Goal: Check status: Check status

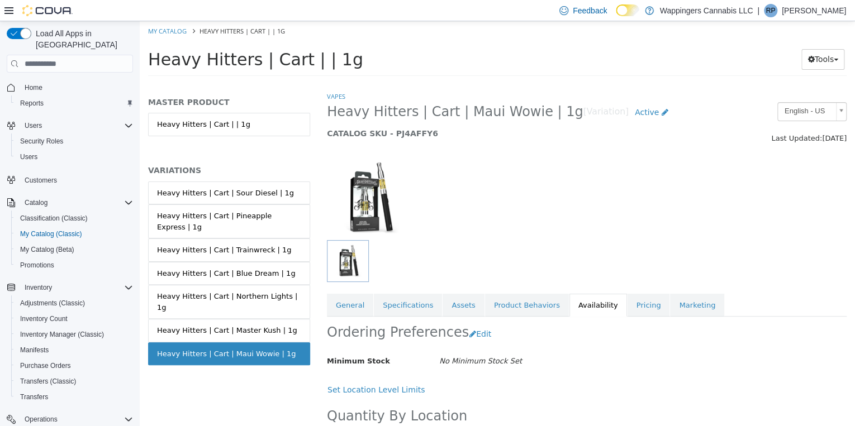
scroll to position [67, 0]
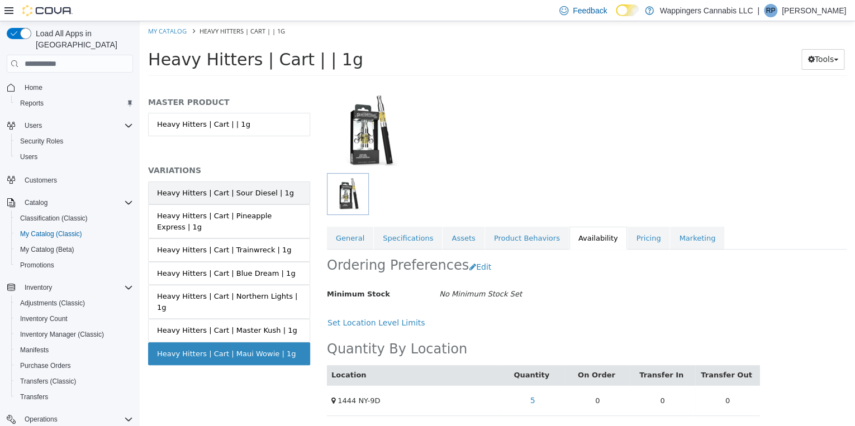
click at [192, 194] on div "Heavy Hitters | Cart | Sour Diesel | 1g" at bounding box center [225, 193] width 137 height 11
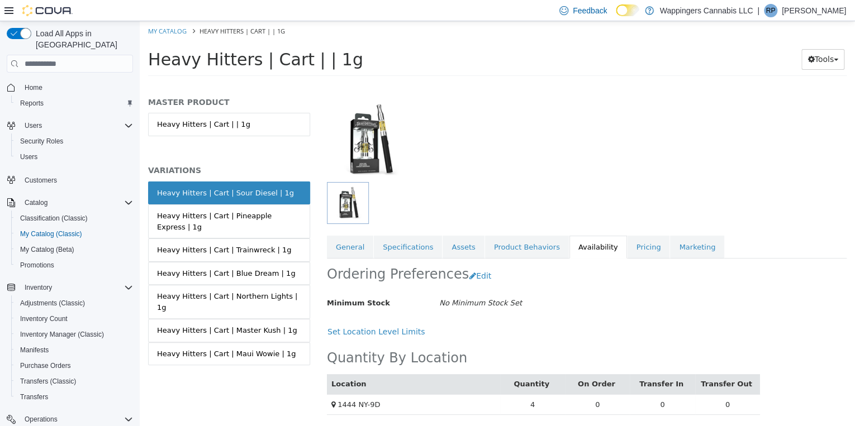
scroll to position [58, 0]
click at [628, 248] on link "Pricing" at bounding box center [649, 247] width 42 height 23
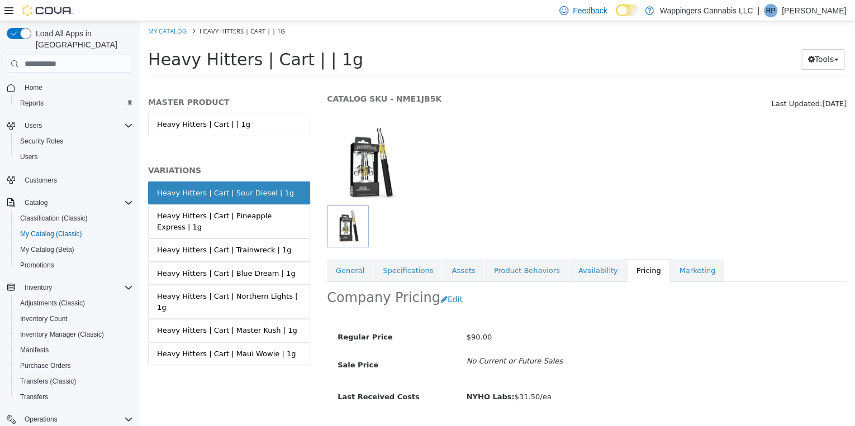
scroll to position [64, 0]
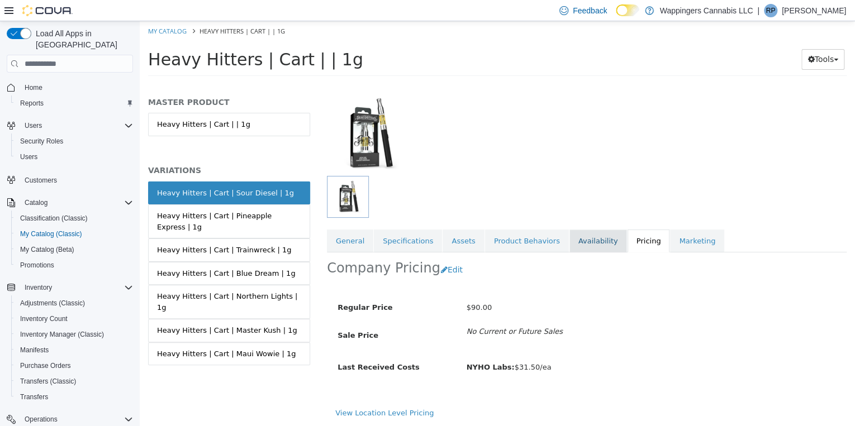
click at [588, 241] on link "Availability" at bounding box center [599, 241] width 58 height 23
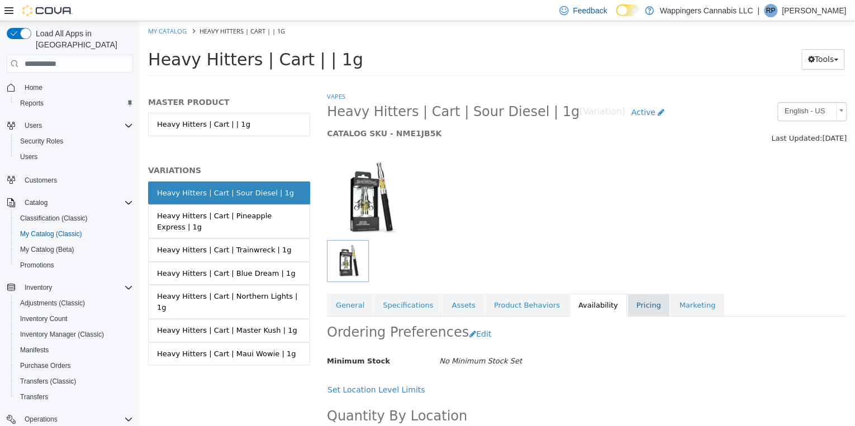
click at [628, 304] on link "Pricing" at bounding box center [649, 305] width 42 height 23
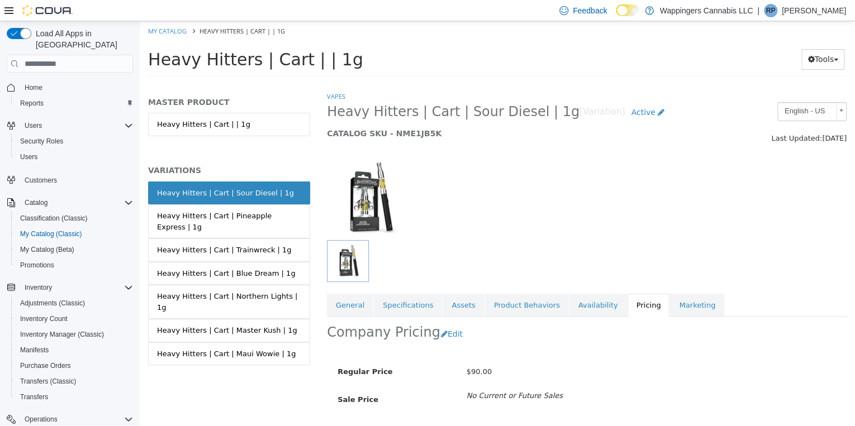
scroll to position [64, 0]
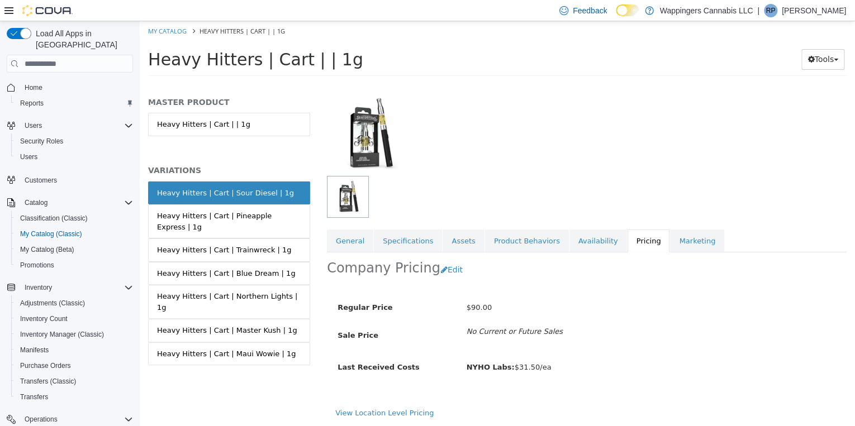
click at [628, 241] on link "Pricing" at bounding box center [649, 241] width 42 height 23
click at [573, 241] on link "Availability" at bounding box center [599, 241] width 58 height 23
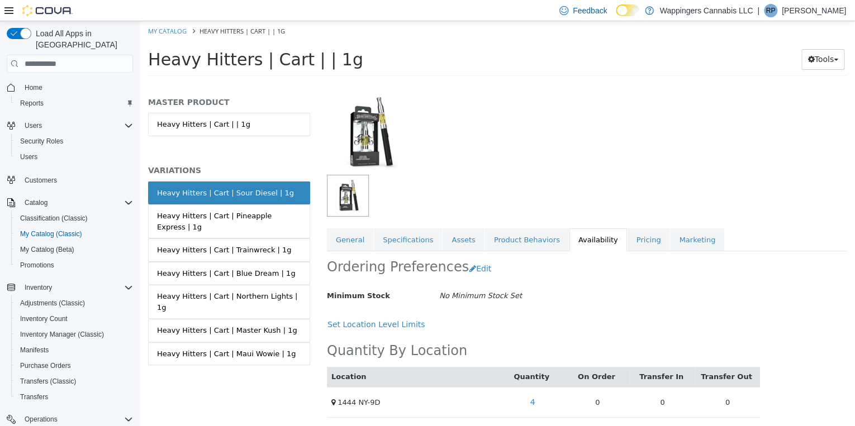
scroll to position [67, 0]
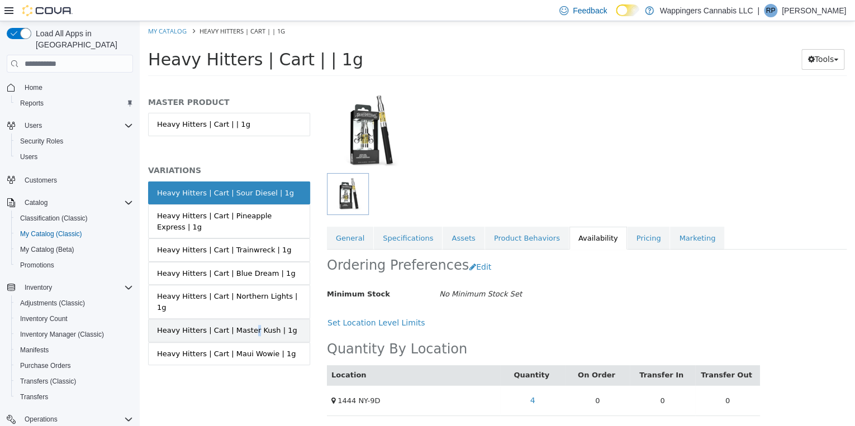
click at [242, 319] on link "Heavy Hitters | Cart | Master Kush | 1g" at bounding box center [229, 330] width 162 height 23
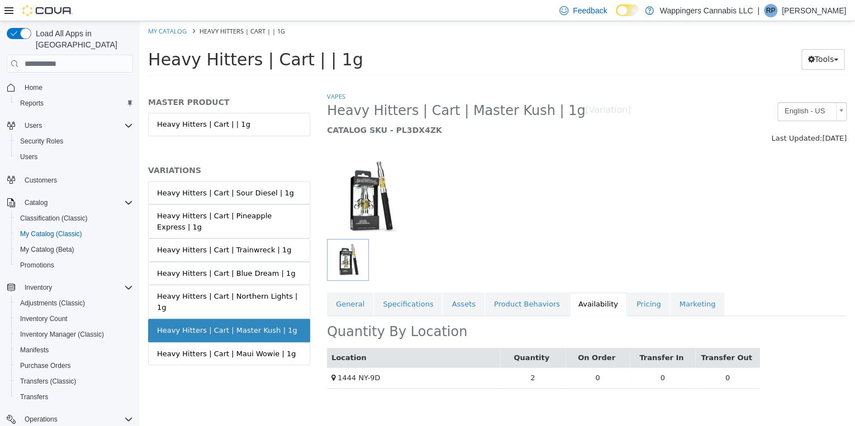
click at [181, 397] on div "MASTER PRODUCT Heavy Hitters | Cart | | 1g VARIATIONS Heavy Hitters | Cart | So…" at bounding box center [229, 258] width 179 height 335
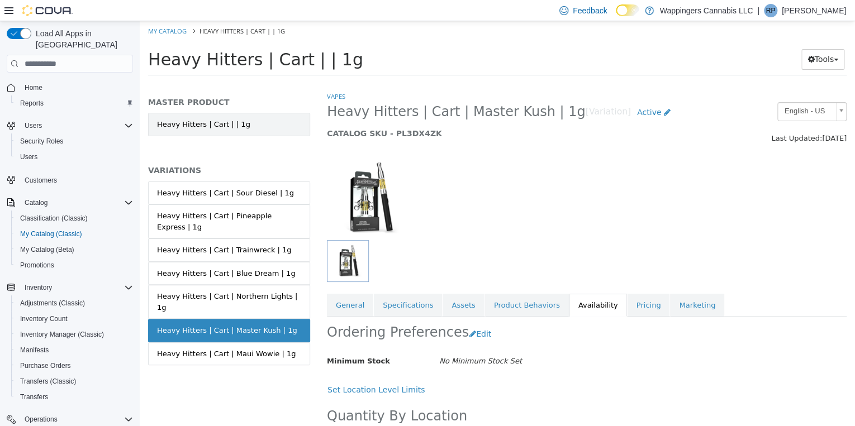
click at [224, 124] on link "Heavy Hitters | Cart | | 1g" at bounding box center [229, 124] width 162 height 23
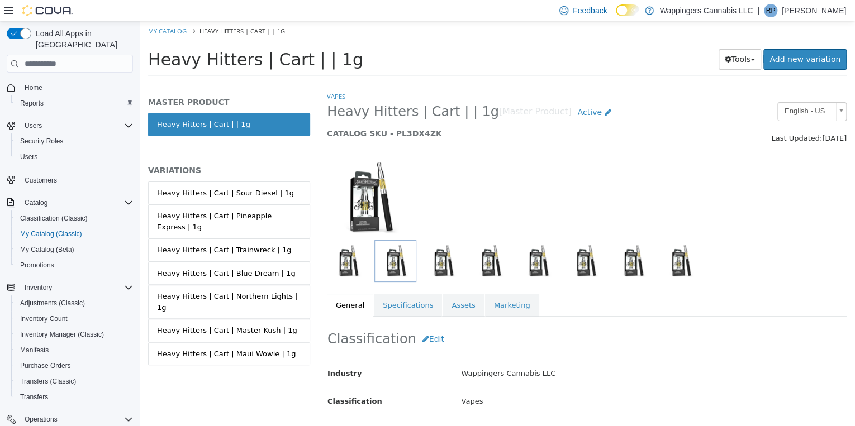
click at [201, 102] on h5 "MASTER PRODUCT" at bounding box center [229, 102] width 162 height 10
click at [577, 115] on span "Active" at bounding box center [589, 112] width 24 height 9
click at [563, 83] on div "Saving Bulk Changes... × My Catalog Heavy Hitters | Cart | | 1g Heavy Hitters |…" at bounding box center [497, 52] width 715 height 62
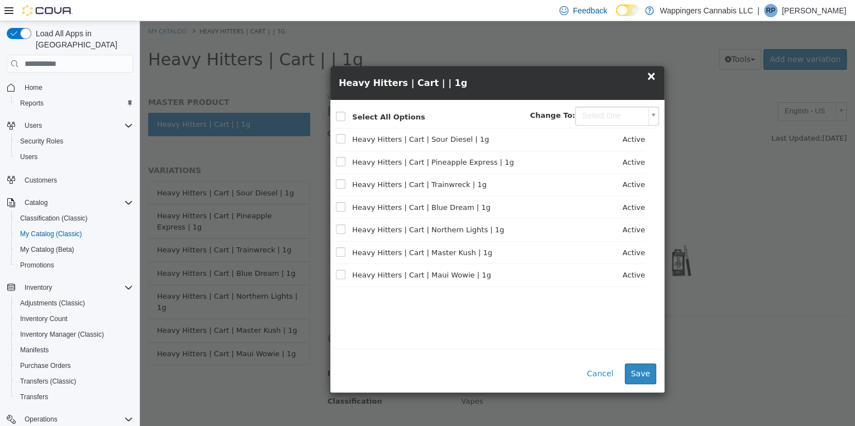
click at [652, 75] on span "×" at bounding box center [651, 75] width 10 height 13
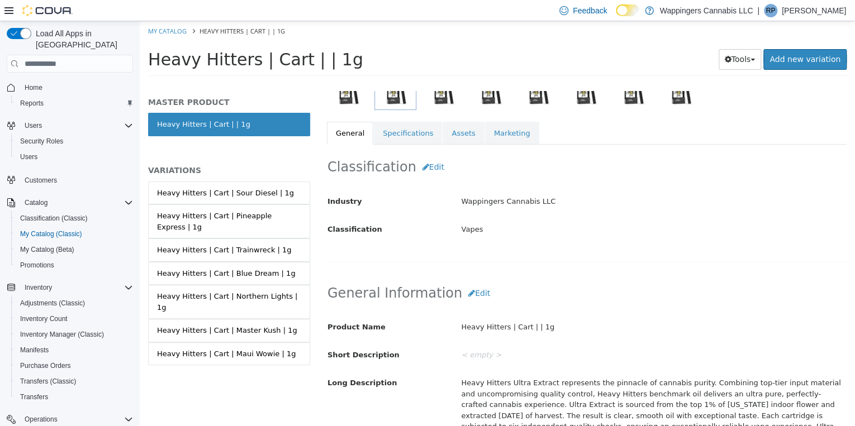
scroll to position [179, 0]
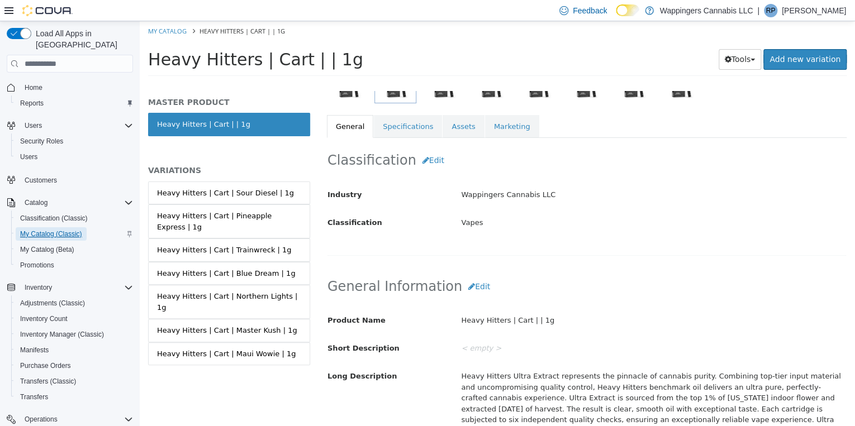
click at [45, 230] on span "My Catalog (Classic)" at bounding box center [51, 234] width 62 height 9
click at [29, 83] on span "Home" at bounding box center [34, 87] width 18 height 9
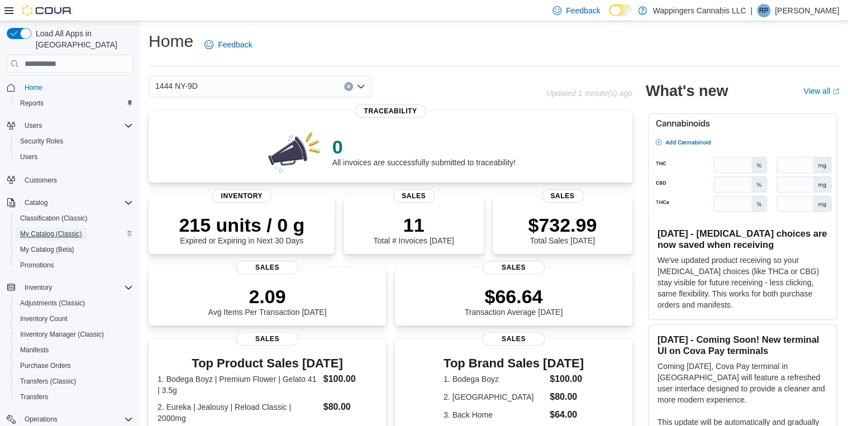
click at [40, 230] on span "My Catalog (Classic)" at bounding box center [51, 234] width 62 height 9
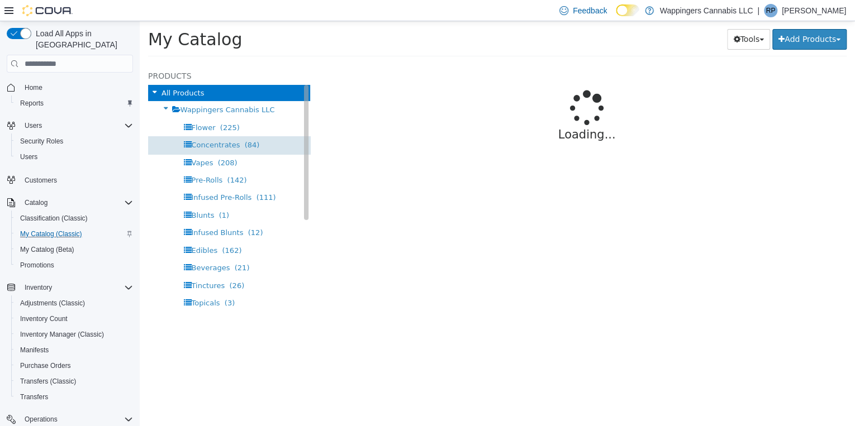
select select "**********"
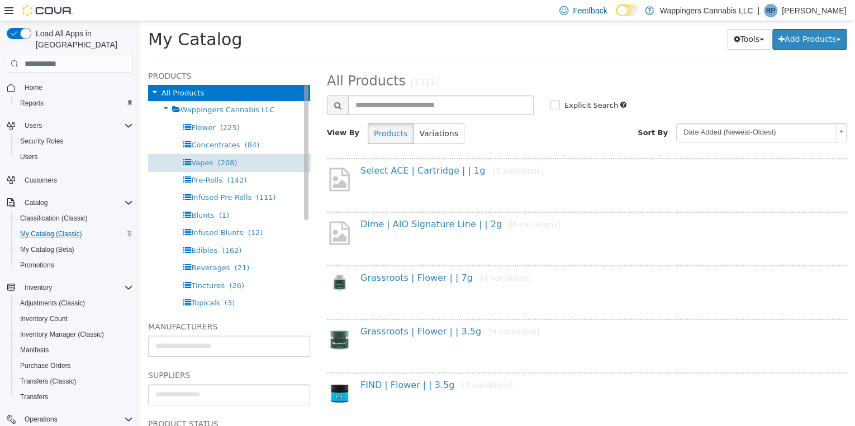
click at [205, 167] on span "Vapes" at bounding box center [202, 163] width 22 height 8
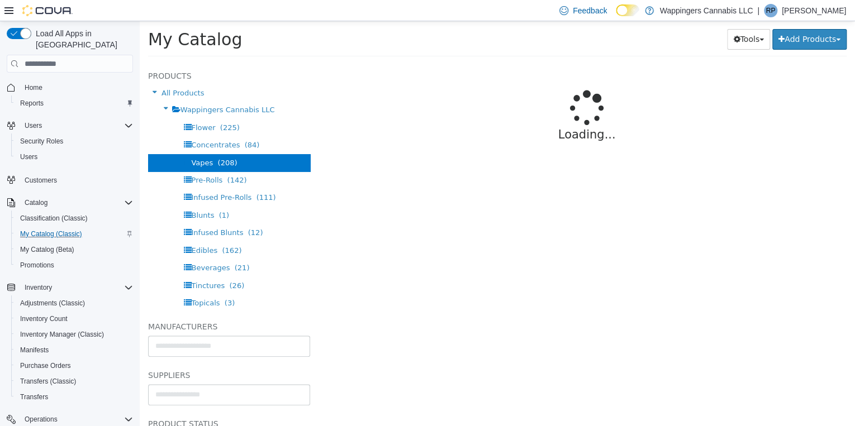
select select "**********"
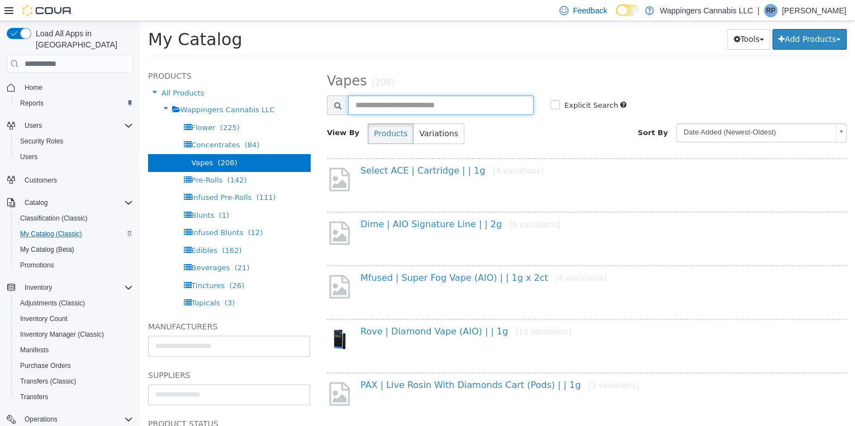
click at [385, 103] on input "text" at bounding box center [441, 106] width 186 height 20
type input "*****"
select select "**********"
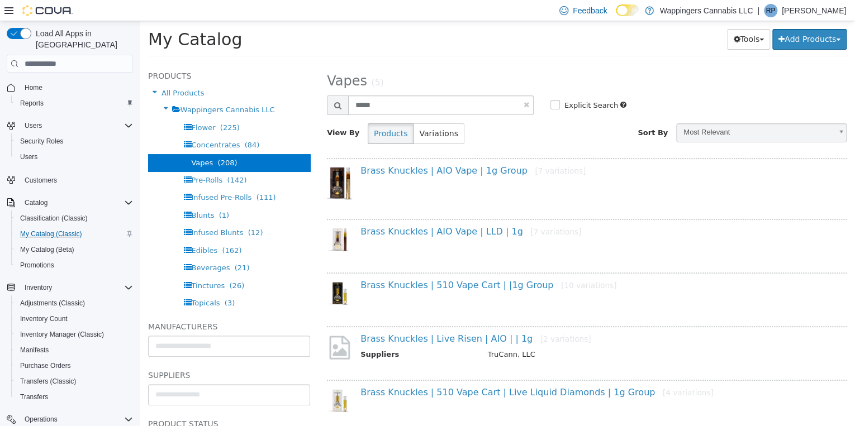
scroll to position [26, 0]
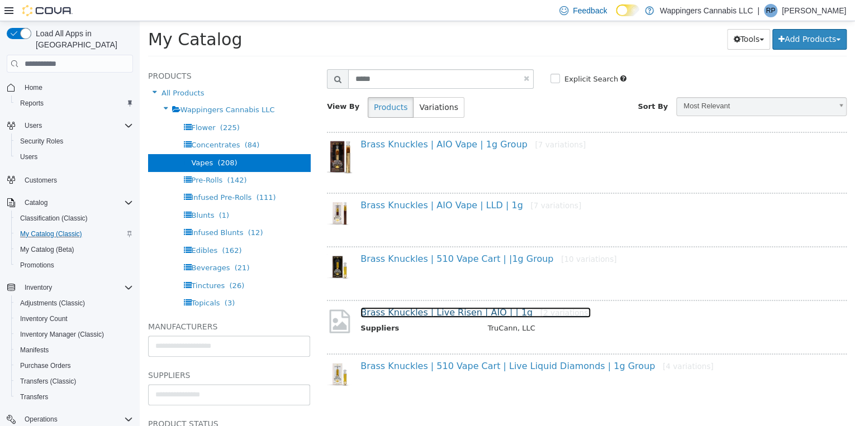
click at [445, 312] on link "Brass Knuckles | Live Risen | AIO | | 1g [2 variations]" at bounding box center [476, 312] width 230 height 11
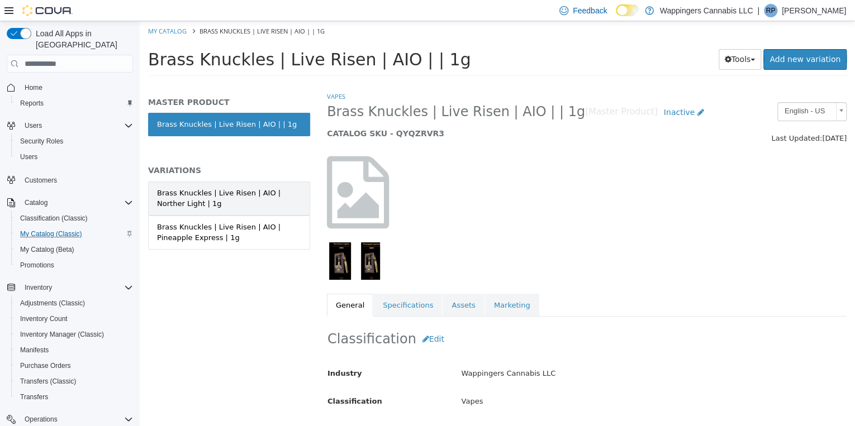
click at [192, 203] on div "Brass Knuckles | Live Risen | AIO | Norther Light | 1g" at bounding box center [229, 199] width 144 height 22
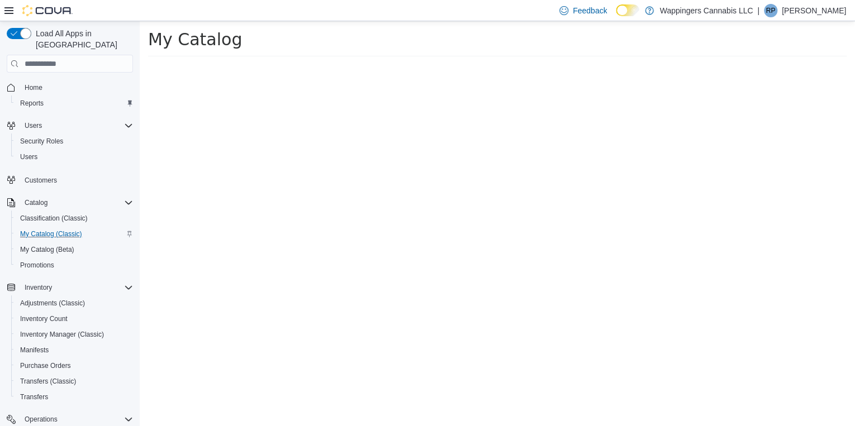
select select "**********"
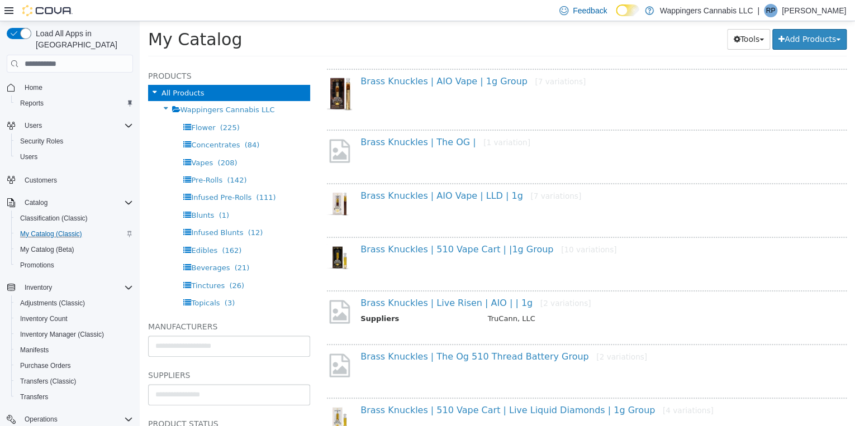
scroll to position [133, 0]
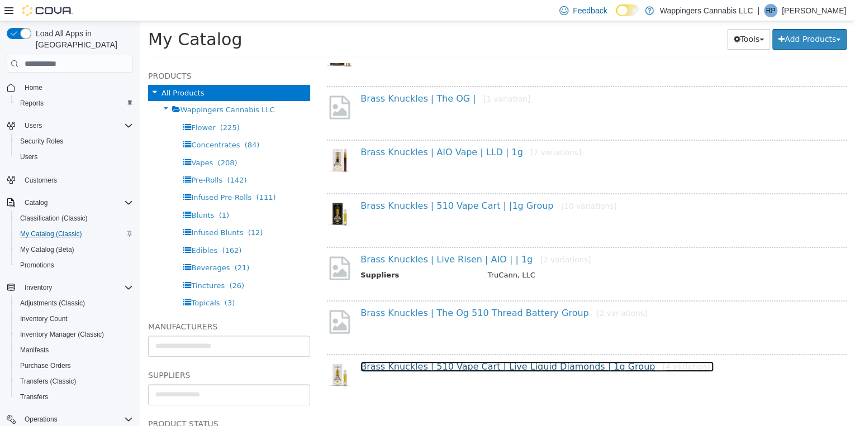
click at [497, 367] on link "Brass Knuckles | 510 Vape Cart | Live Liquid Diamonds | 1g Group [4 variations]" at bounding box center [537, 367] width 353 height 11
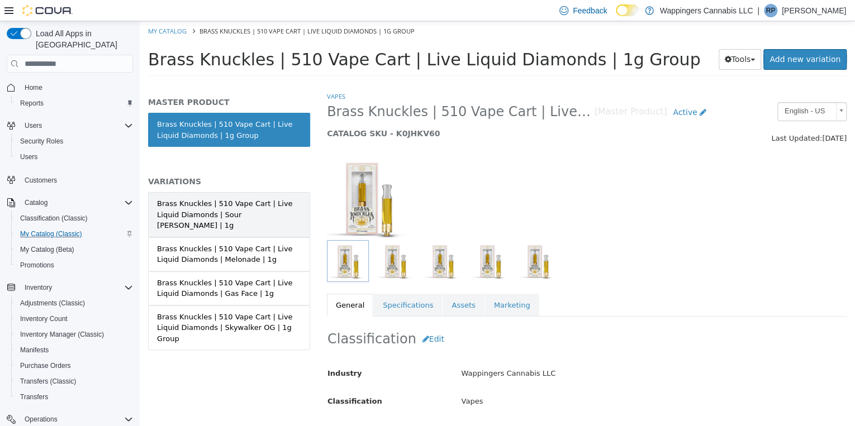
click at [238, 211] on div "Brass Knuckles | 510 Vape Cart | Live Liquid Diamonds | Sour Tangie | 1g" at bounding box center [229, 214] width 144 height 33
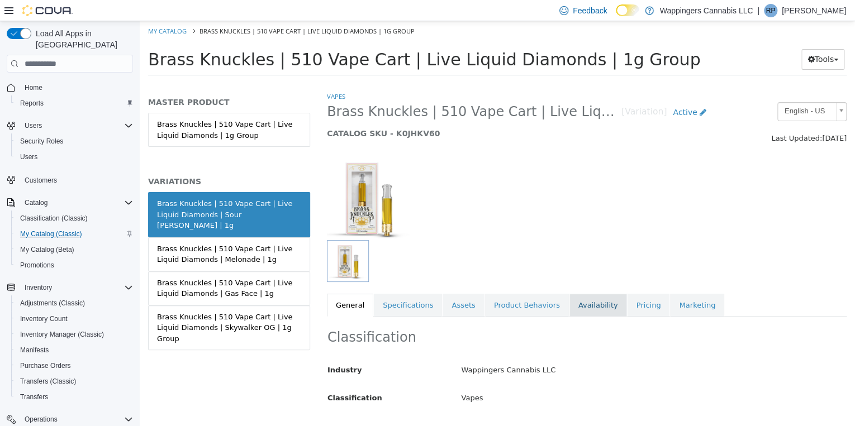
click at [586, 307] on link "Availability" at bounding box center [599, 305] width 58 height 23
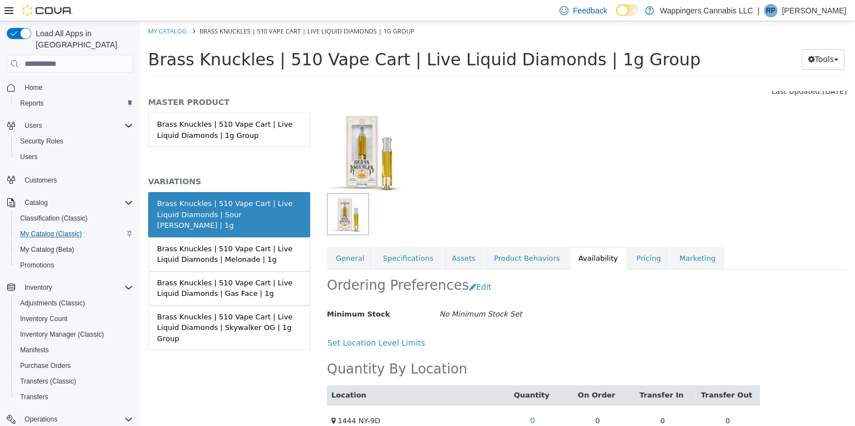
scroll to position [67, 0]
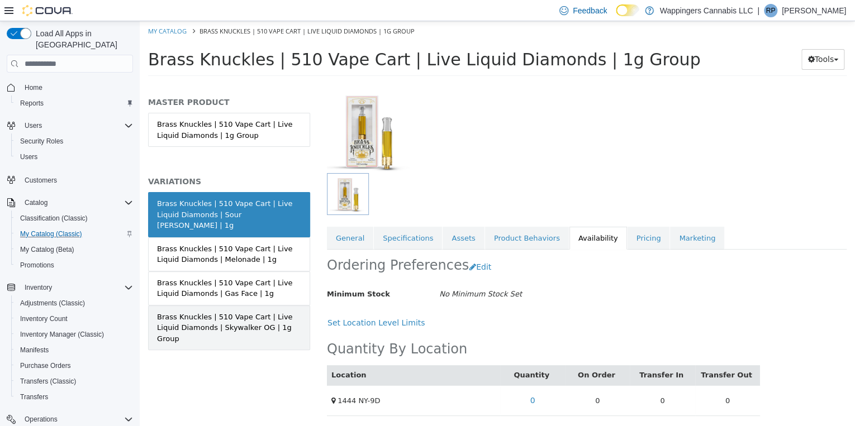
click at [245, 315] on div "Brass Knuckles | 510 Vape Cart | Live Liquid Diamonds | Skywalker OG | 1g Group" at bounding box center [229, 328] width 144 height 33
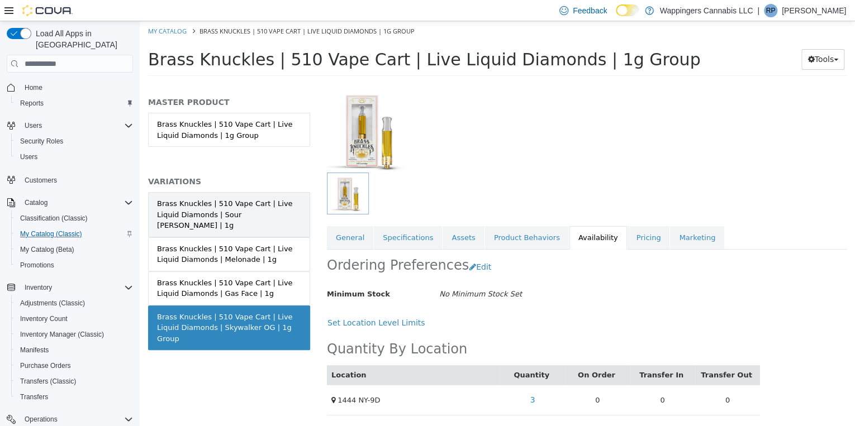
scroll to position [67, 0]
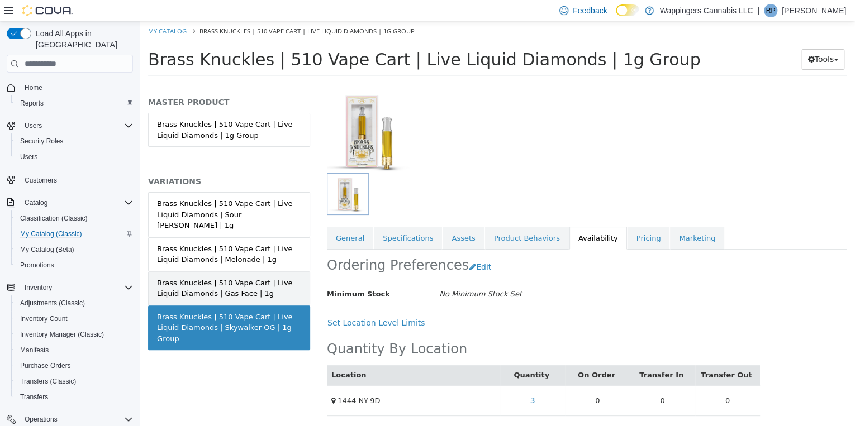
click at [215, 282] on div "Brass Knuckles | 510 Vape Cart | Live Liquid Diamonds | Gas Face | 1g" at bounding box center [229, 289] width 144 height 22
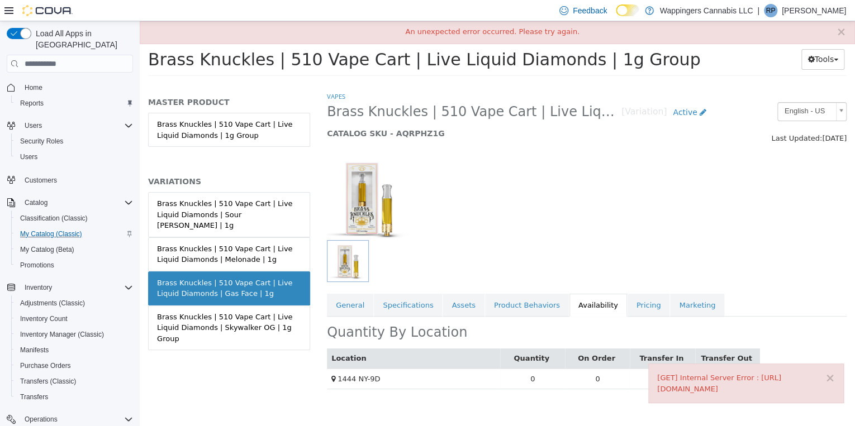
click at [836, 368] on div "× [GET] Internal Server Error : https://webapi.covasoft.net/api/availability/v1…" at bounding box center [746, 384] width 196 height 40
click at [832, 373] on button "×" at bounding box center [830, 379] width 10 height 12
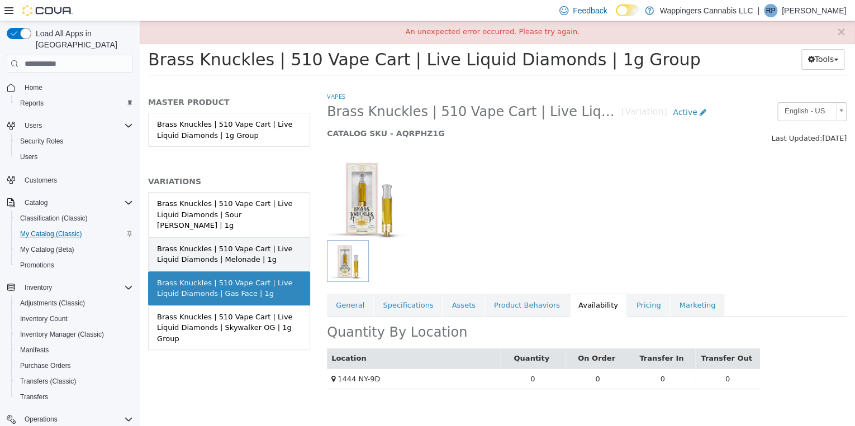
click at [253, 249] on div "Brass Knuckles | 510 Vape Cart | Live Liquid Diamonds | Melonade | 1g" at bounding box center [229, 255] width 144 height 22
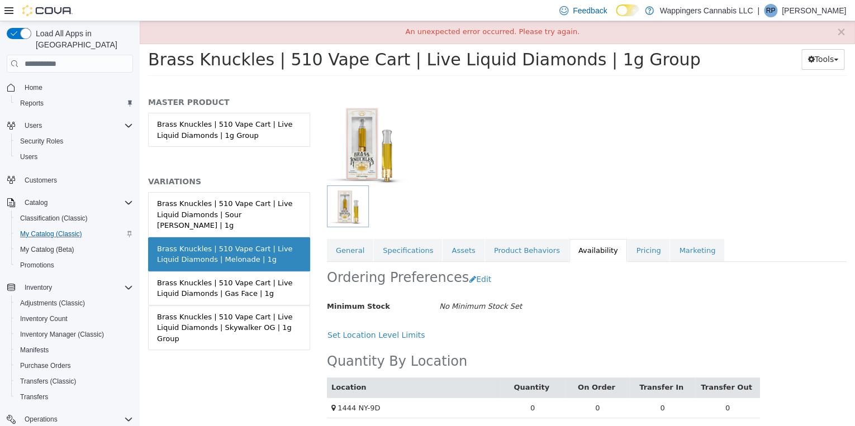
scroll to position [58, 0]
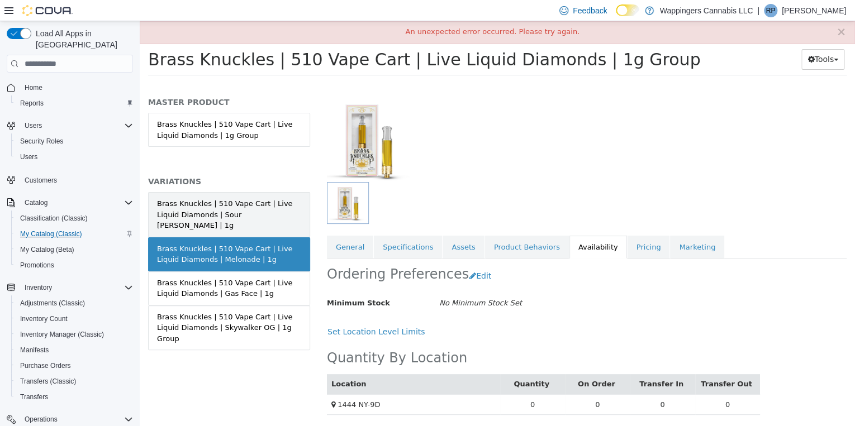
click at [229, 215] on div "Brass Knuckles | 510 Vape Cart | Live Liquid Diamonds | Sour Tangie | 1g" at bounding box center [229, 214] width 144 height 33
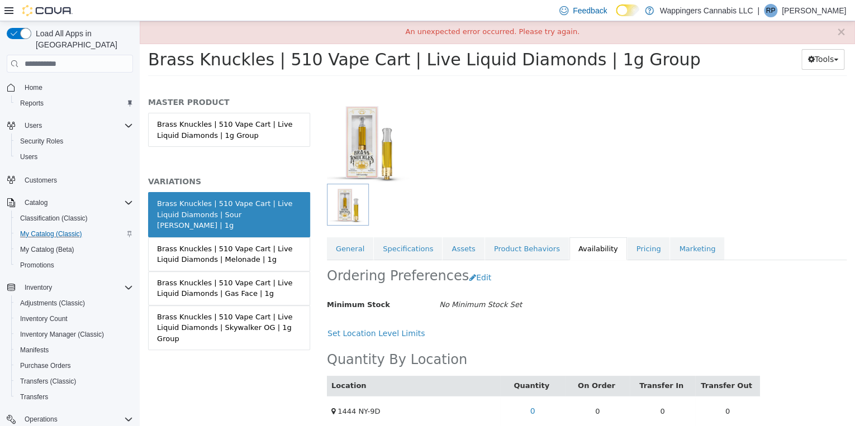
scroll to position [67, 0]
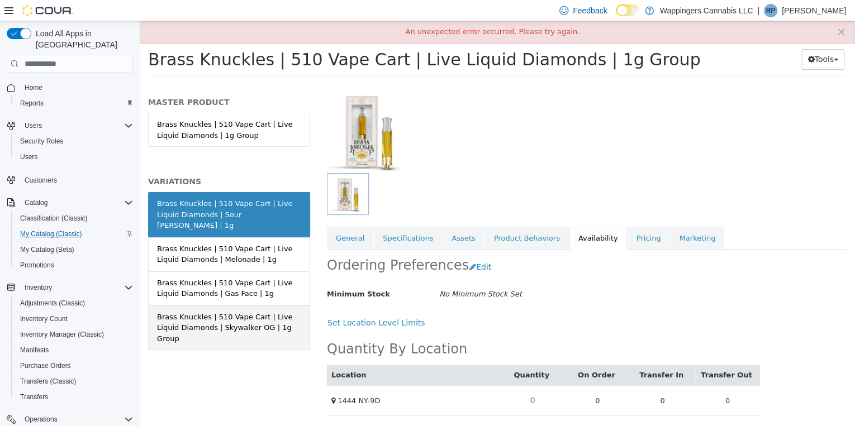
click at [254, 314] on div "Brass Knuckles | 510 Vape Cart | Live Liquid Diamonds | Skywalker OG | 1g Group" at bounding box center [229, 328] width 144 height 33
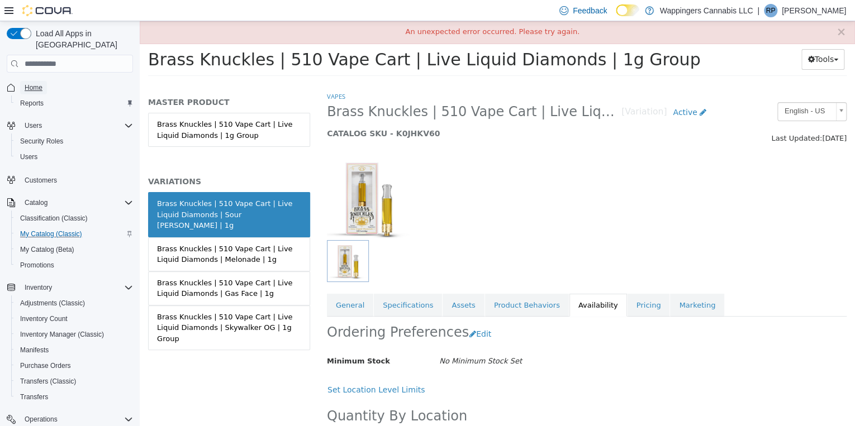
click at [31, 83] on span "Home" at bounding box center [34, 87] width 18 height 9
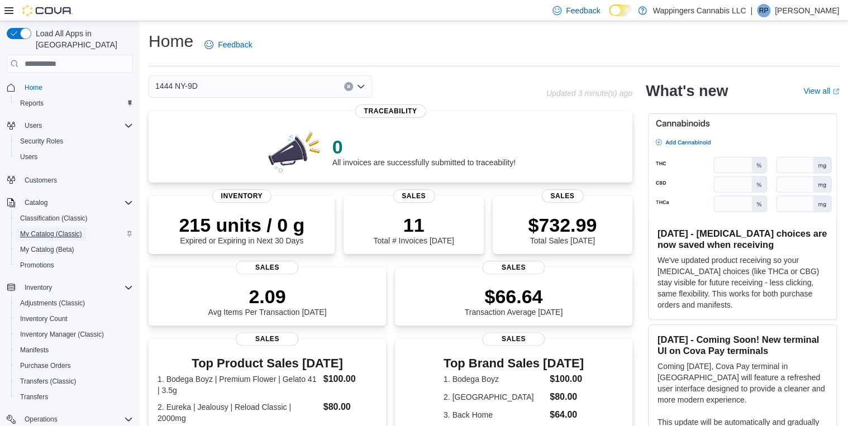
click at [49, 230] on span "My Catalog (Classic)" at bounding box center [51, 234] width 62 height 9
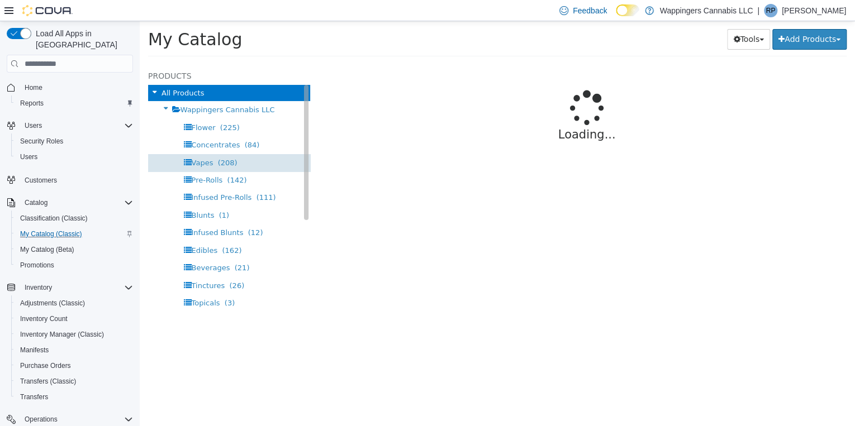
select select "**********"
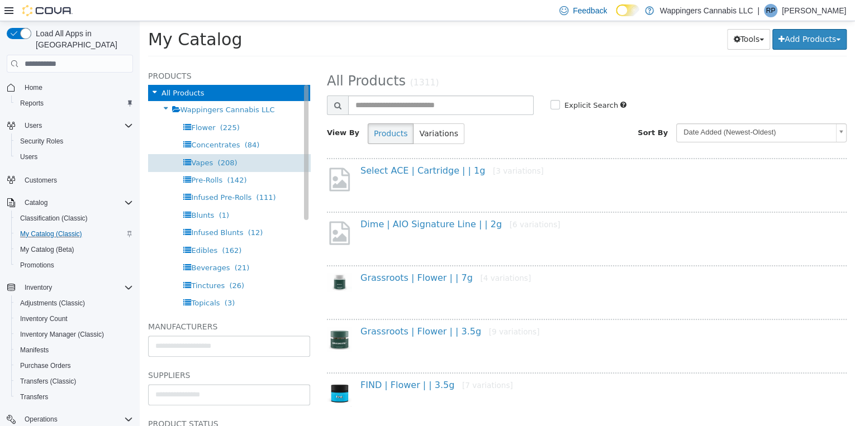
click at [208, 164] on span "Vapes" at bounding box center [202, 163] width 22 height 8
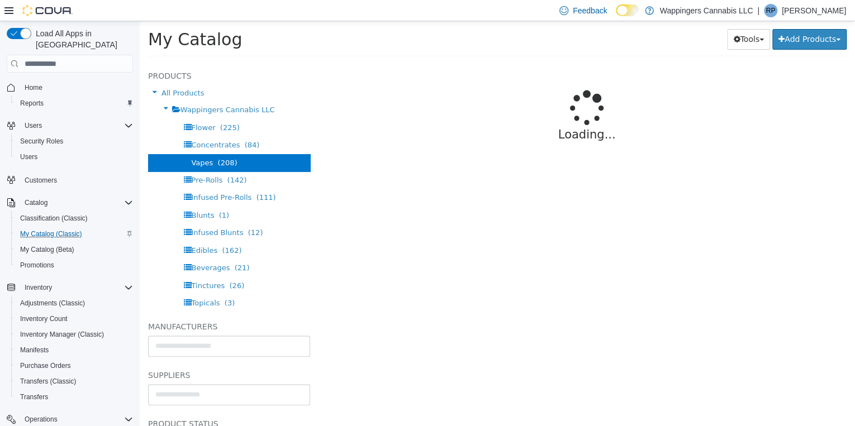
select select "**********"
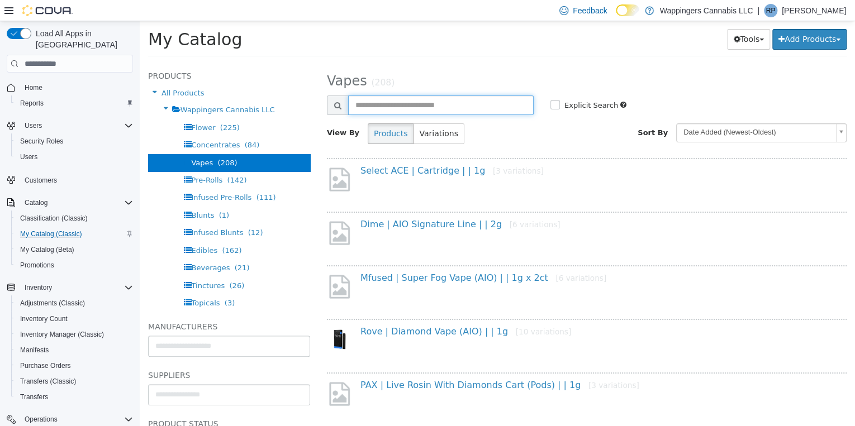
click at [402, 105] on input "text" at bounding box center [441, 106] width 186 height 20
type input "**********"
select select "**********"
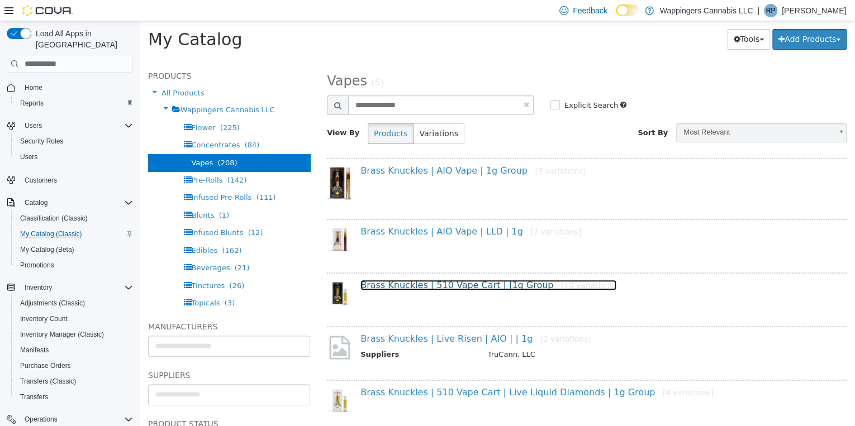
click at [449, 286] on link "Brass Knuckles | 510 Vape Cart | |1g Group [10 variations]" at bounding box center [489, 285] width 256 height 11
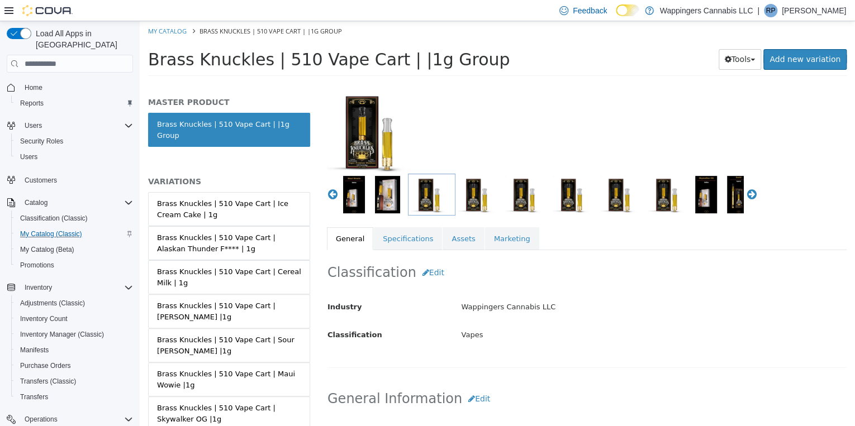
scroll to position [89, 0]
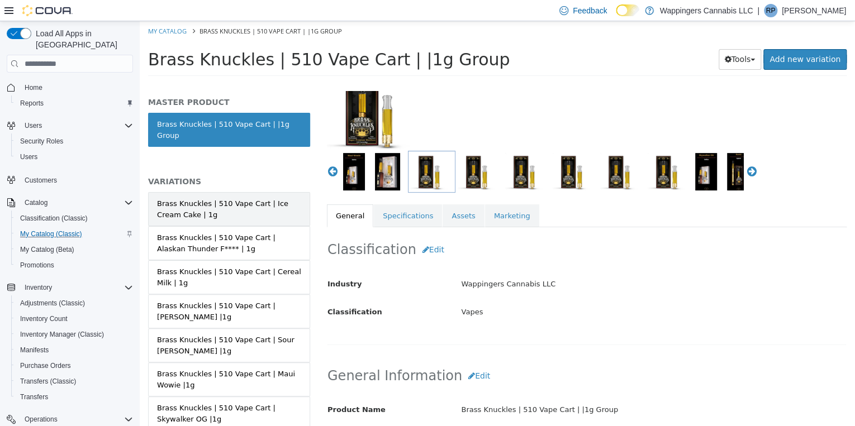
click at [239, 200] on div "Brass Knuckles | 510 Vape Cart | Ice Cream Cake | 1g" at bounding box center [229, 209] width 144 height 22
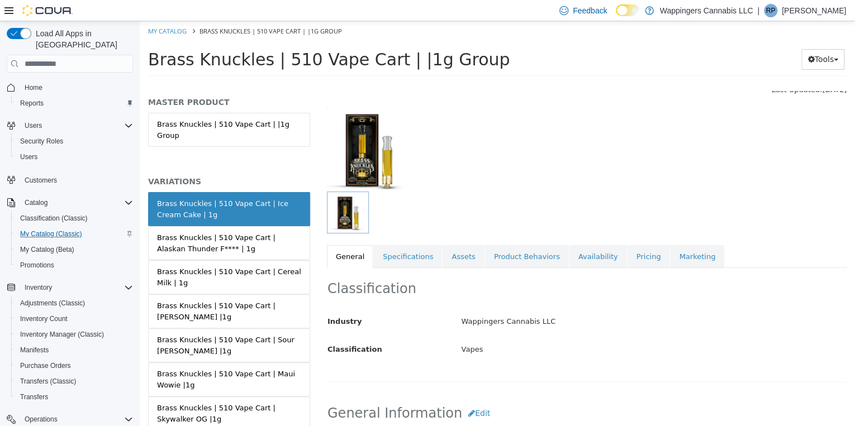
scroll to position [45, 0]
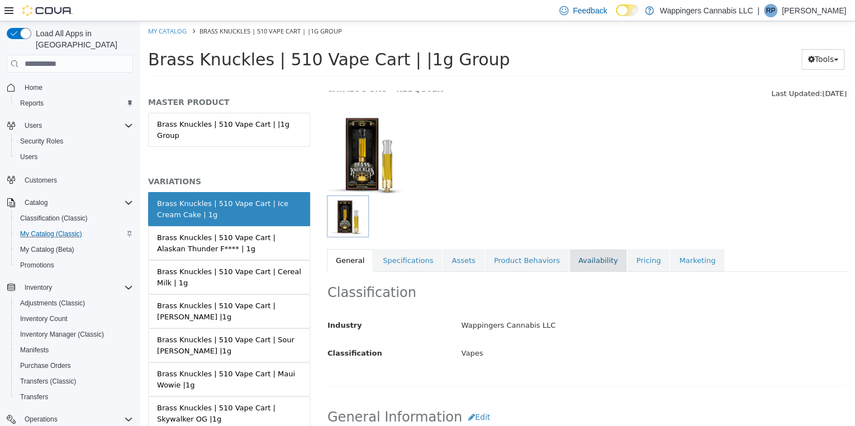
click at [570, 263] on link "Availability" at bounding box center [599, 260] width 58 height 23
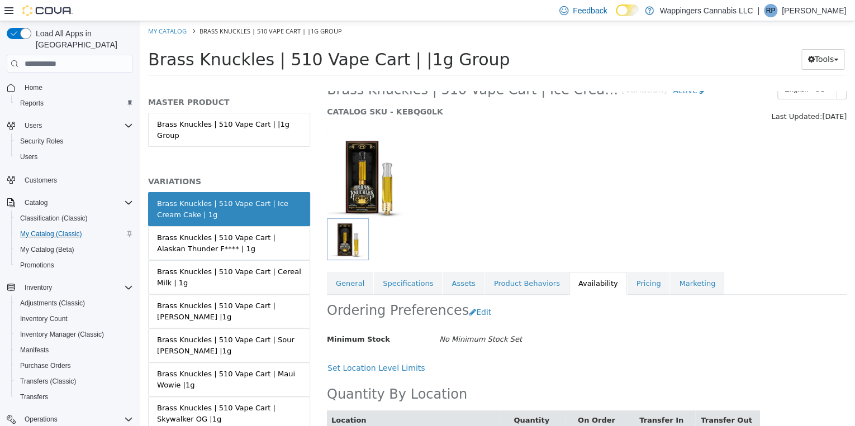
scroll to position [58, 0]
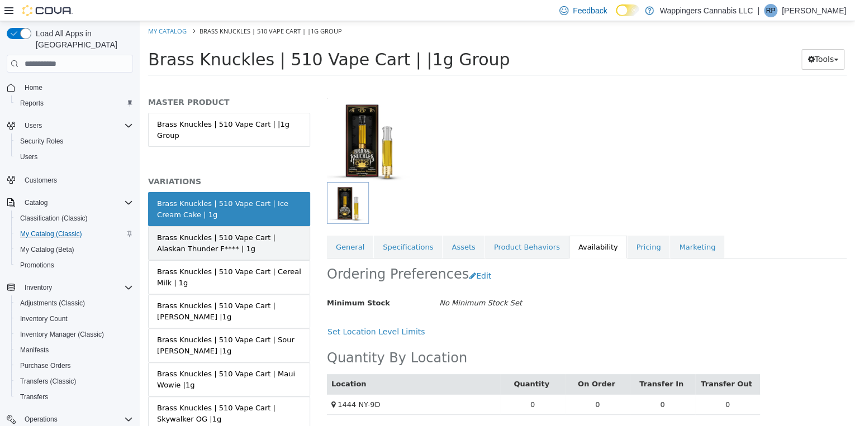
click at [230, 233] on div "Brass Knuckles | 510 Vape Cart | Alaskan Thunder F**** | 1g" at bounding box center [229, 244] width 144 height 22
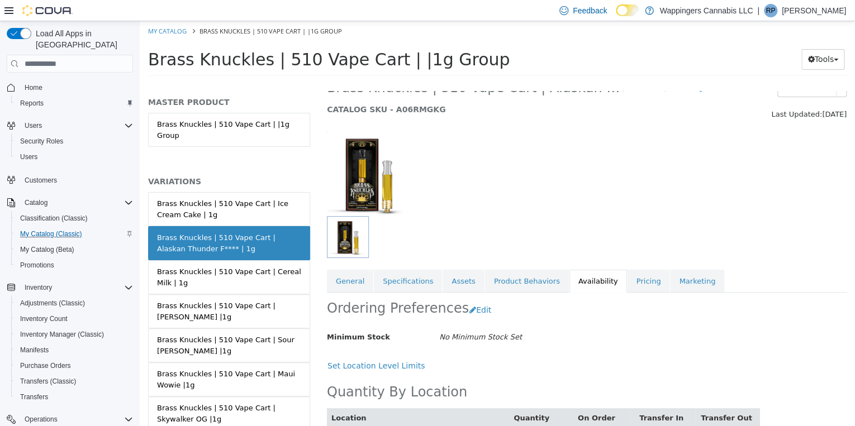
scroll to position [67, 0]
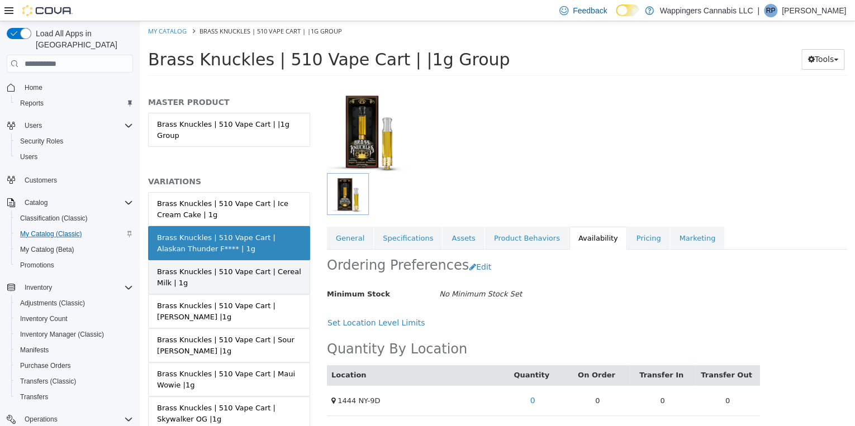
click at [243, 267] on div "Brass Knuckles | 510 Vape Cart | Cereal Milk | 1g" at bounding box center [229, 278] width 144 height 22
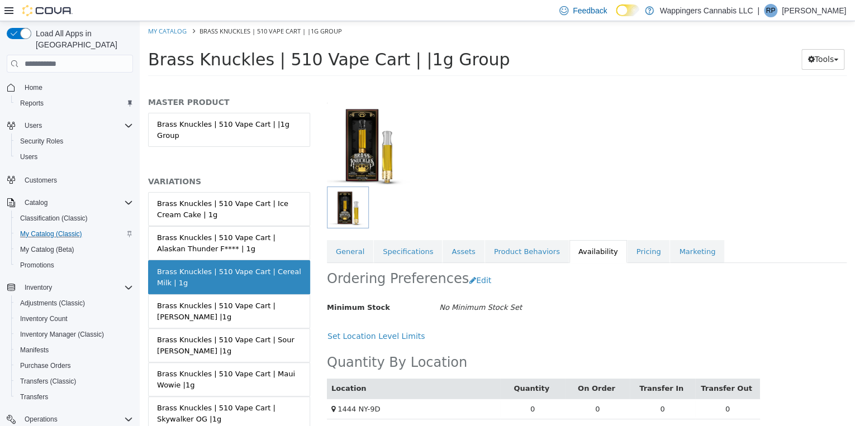
scroll to position [58, 0]
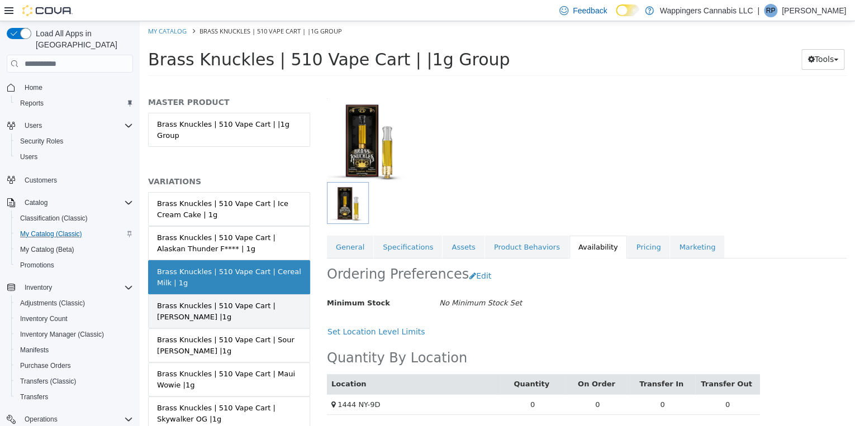
click at [200, 329] on link "Brass Knuckles | 510 Vape Cart | Sour [PERSON_NAME] |1g" at bounding box center [229, 346] width 162 height 34
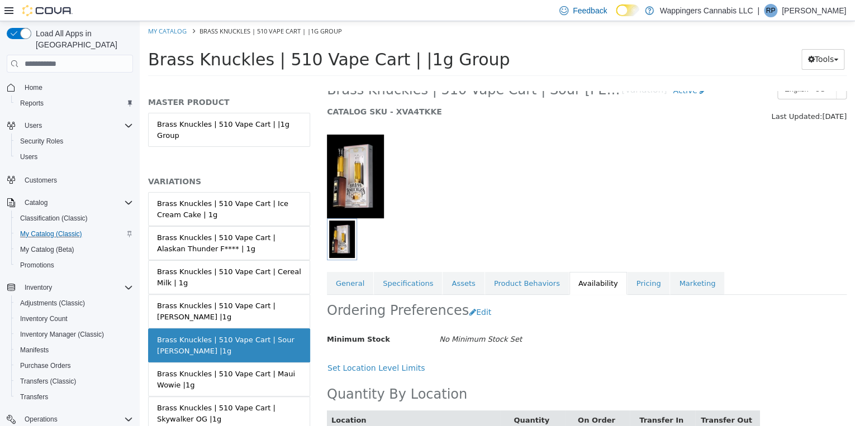
scroll to position [58, 0]
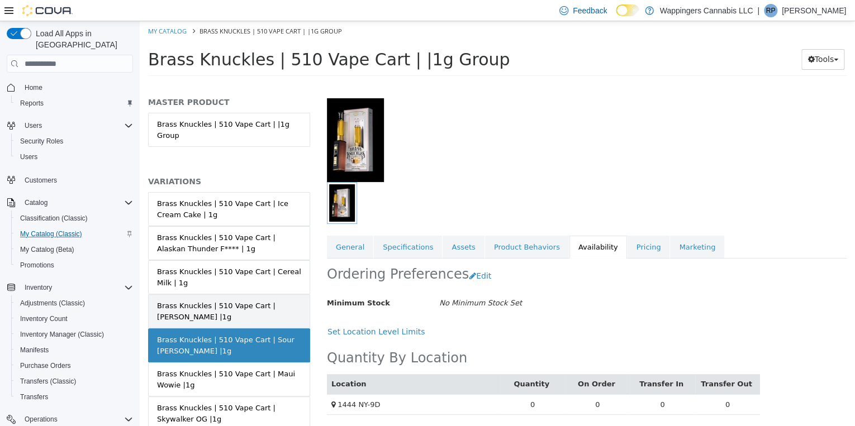
click at [188, 301] on div "Brass Knuckles | 510 Vape Cart | [PERSON_NAME] |1g" at bounding box center [229, 312] width 144 height 22
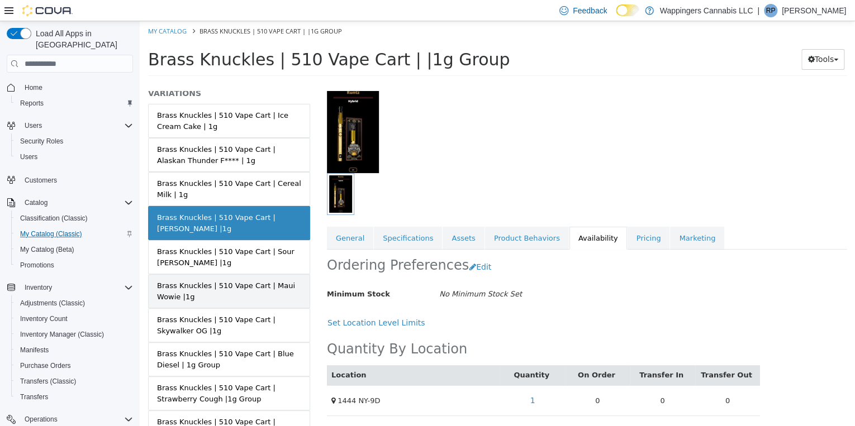
scroll to position [89, 0]
click at [220, 279] on div "Brass Knuckles | 510 Vape Cart | Maui Wowie |1g" at bounding box center [229, 290] width 144 height 22
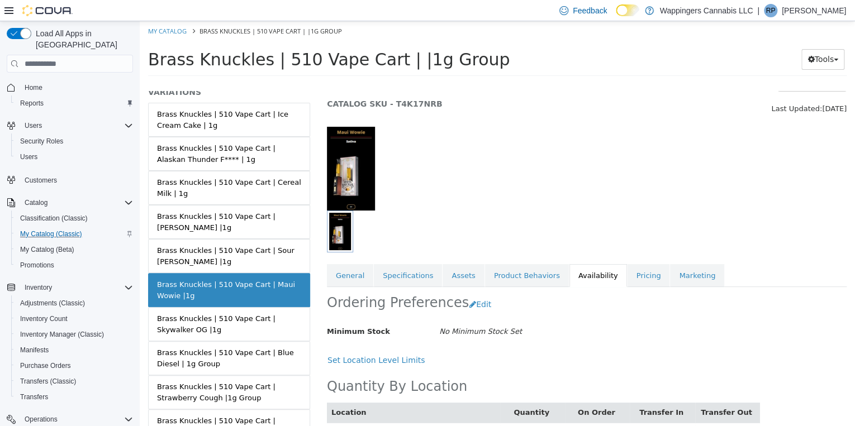
scroll to position [67, 0]
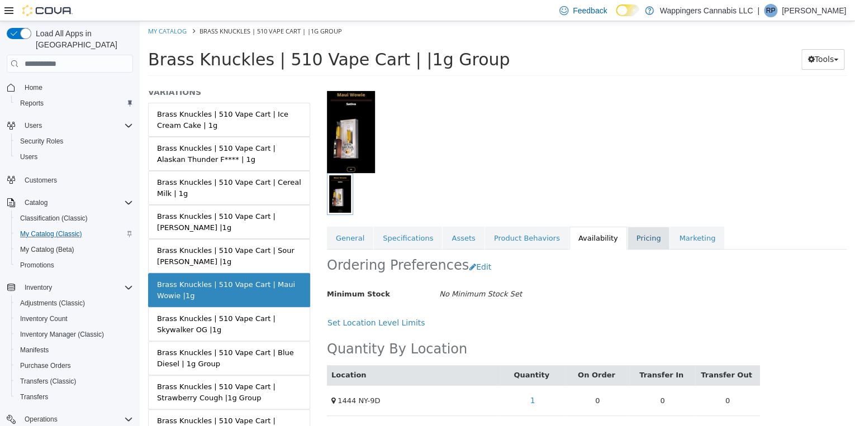
click at [628, 236] on link "Pricing" at bounding box center [649, 238] width 42 height 23
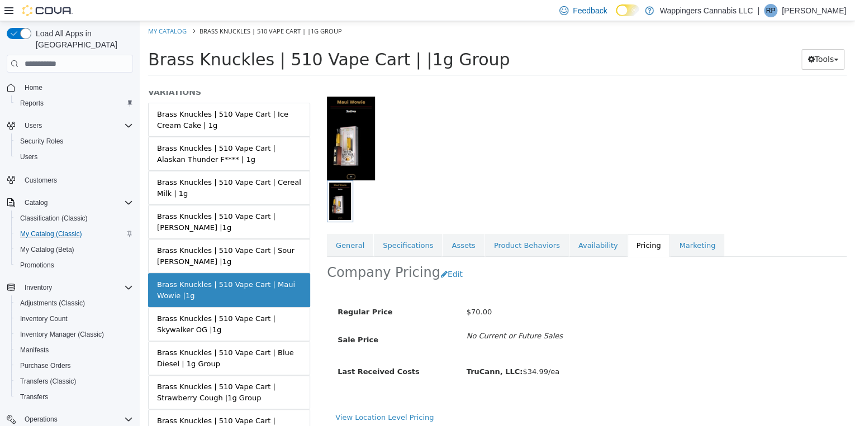
scroll to position [64, 0]
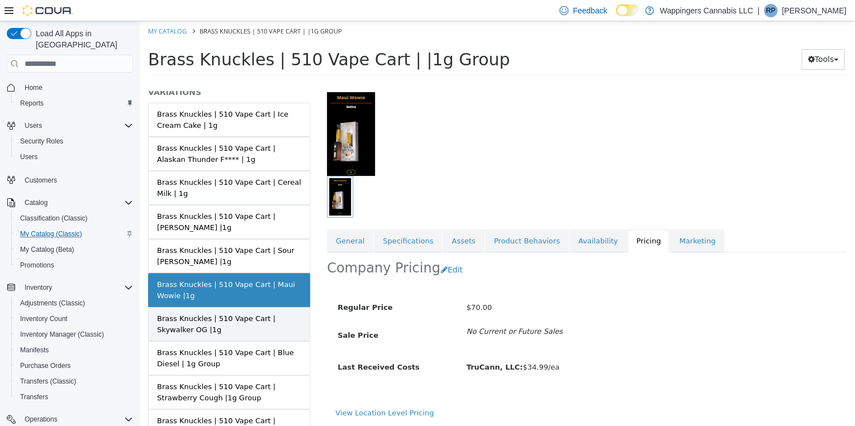
click at [234, 314] on div "Brass Knuckles | 510 Vape Cart | Skywalker OG |1g" at bounding box center [229, 325] width 144 height 22
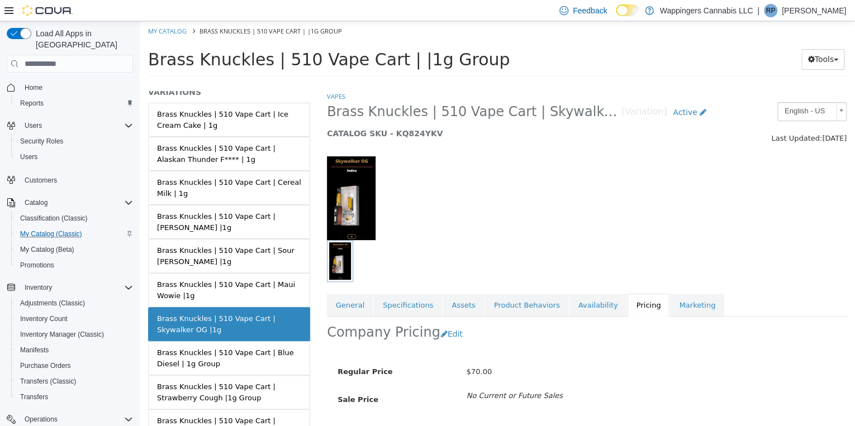
scroll to position [64, 0]
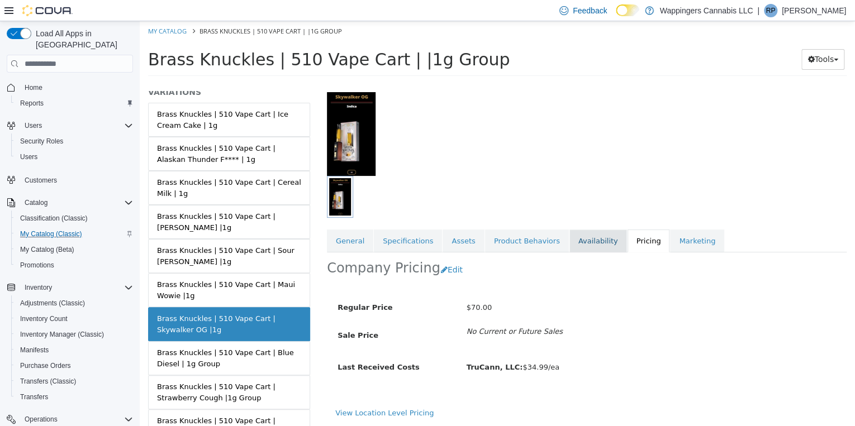
click at [581, 242] on link "Availability" at bounding box center [599, 241] width 58 height 23
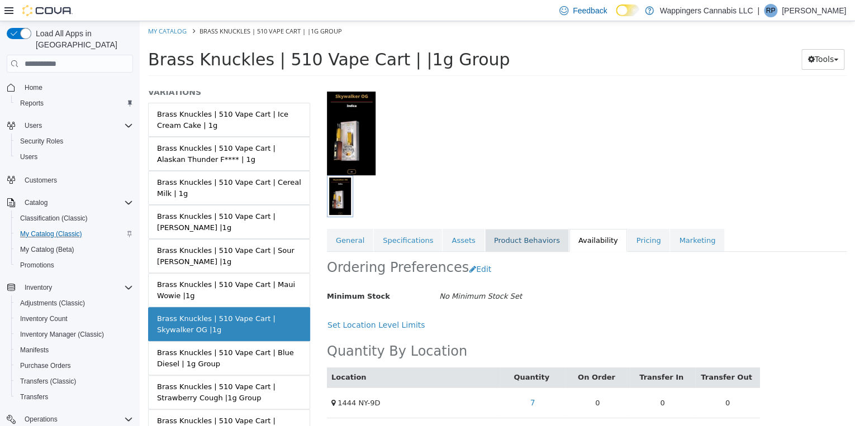
scroll to position [67, 0]
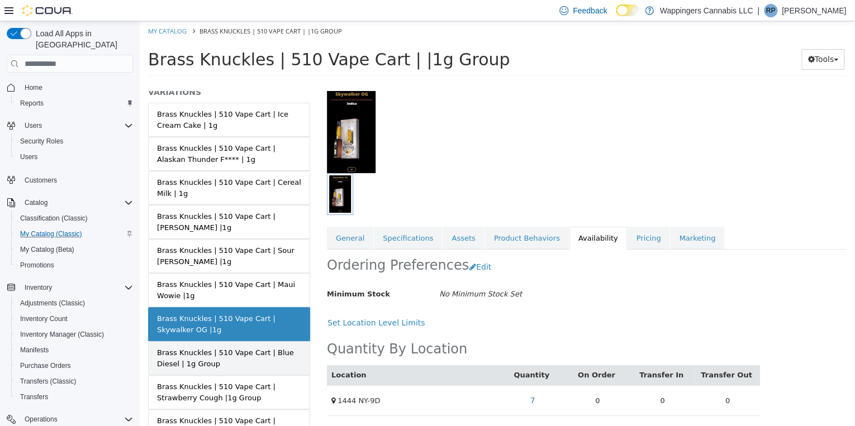
click at [241, 348] on div "Brass Knuckles | 510 Vape Cart | Blue Diesel | 1g Group" at bounding box center [229, 359] width 144 height 22
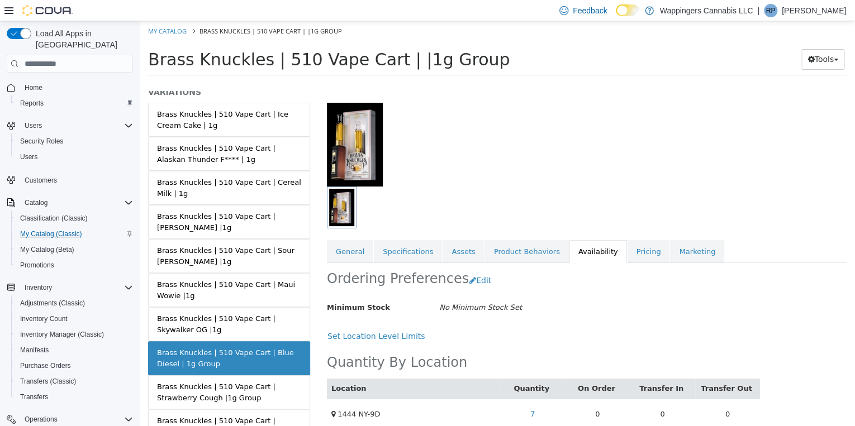
scroll to position [67, 0]
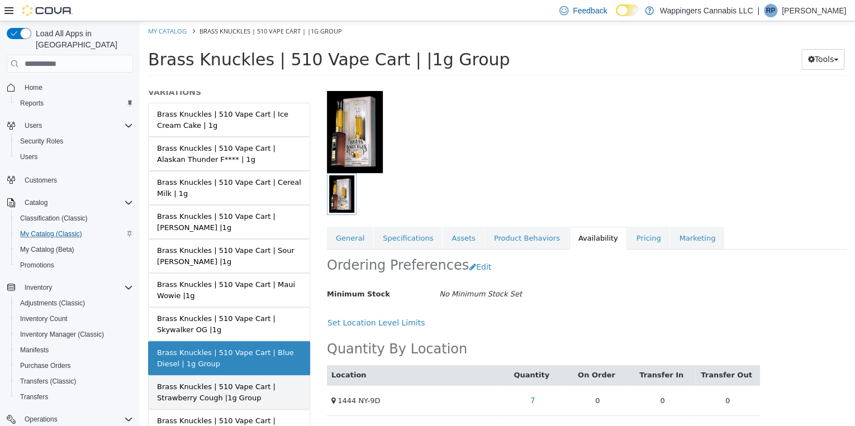
click at [210, 382] on div "Brass Knuckles | 510 Vape Cart | Strawberry Cough |1g Group" at bounding box center [229, 393] width 144 height 22
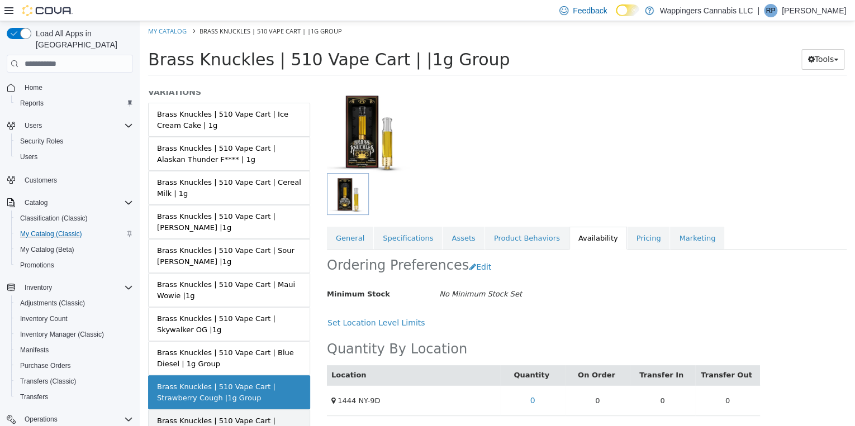
click at [205, 416] on div "Brass Knuckles | 510 Vape Cart | Blueberry |1g Group" at bounding box center [229, 427] width 144 height 22
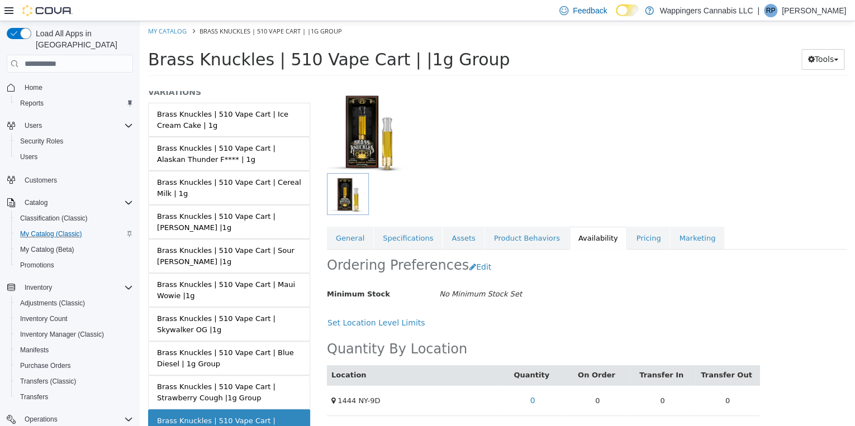
scroll to position [67, 0]
click at [36, 83] on span "Home" at bounding box center [34, 87] width 18 height 9
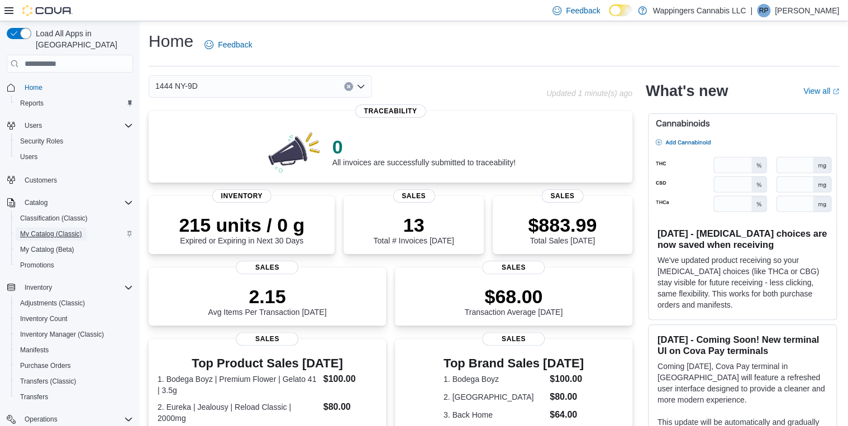
click at [45, 230] on span "My Catalog (Classic)" at bounding box center [51, 234] width 62 height 9
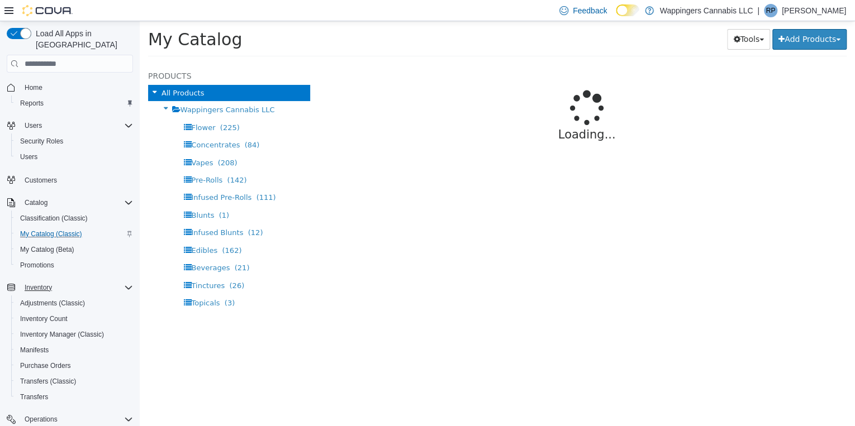
select select "**********"
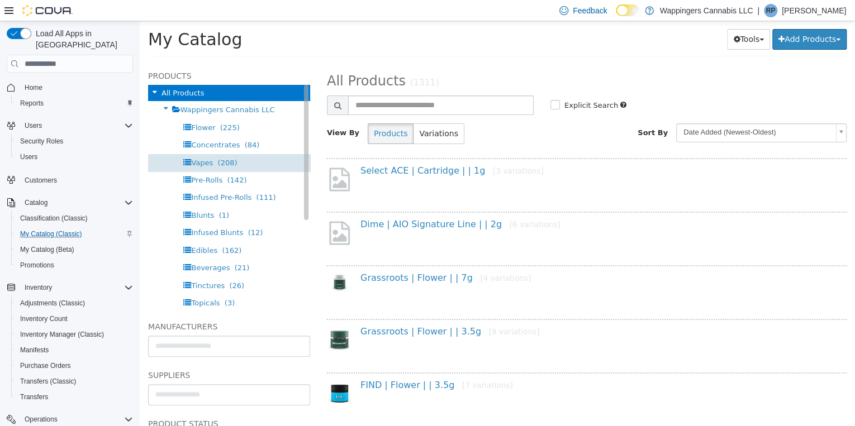
click at [193, 165] on span "Vapes" at bounding box center [202, 163] width 22 height 8
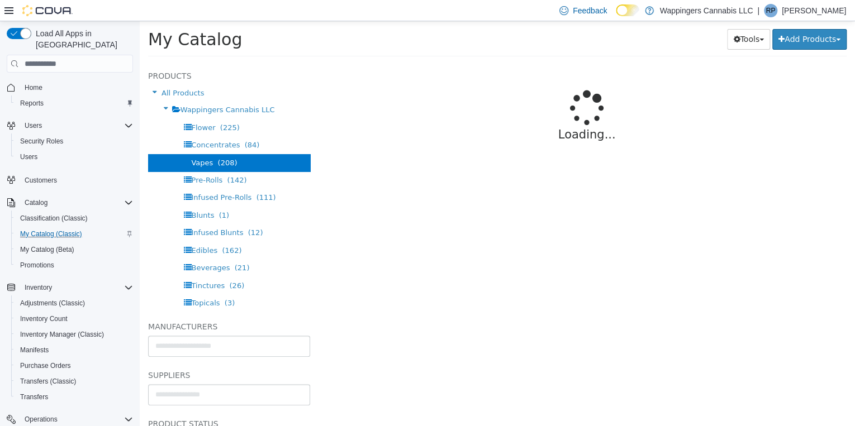
select select "**********"
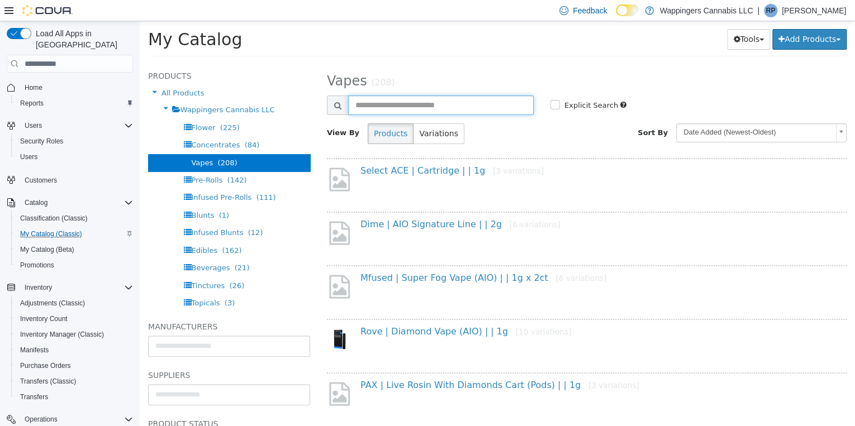
click at [380, 102] on input "text" at bounding box center [441, 106] width 186 height 20
type input "**********"
select select "**********"
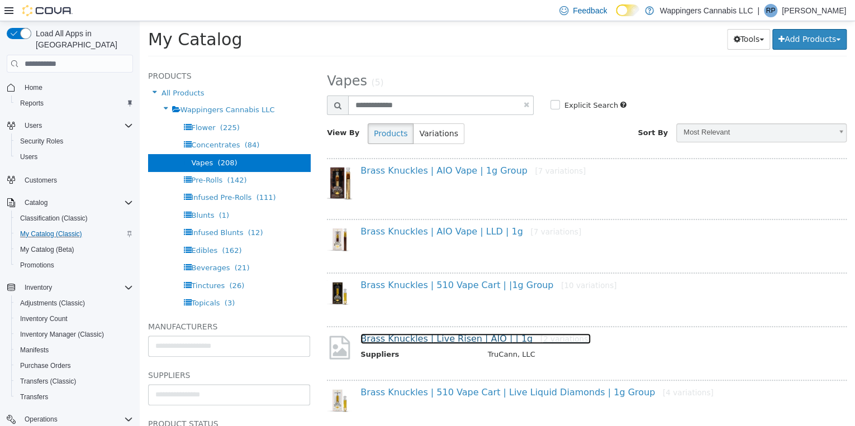
click at [481, 340] on link "Brass Knuckles | Live Risen | AIO | | 1g [2 variations]" at bounding box center [476, 339] width 230 height 11
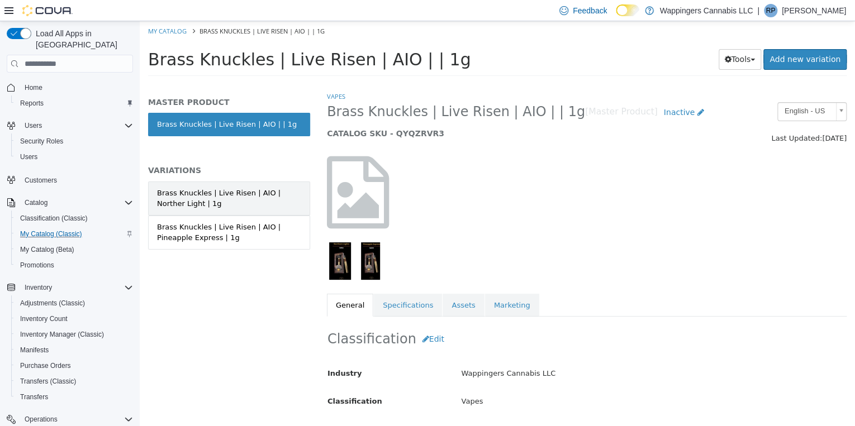
click at [238, 200] on div "Brass Knuckles | Live Risen | AIO | Norther Light | 1g" at bounding box center [229, 199] width 144 height 22
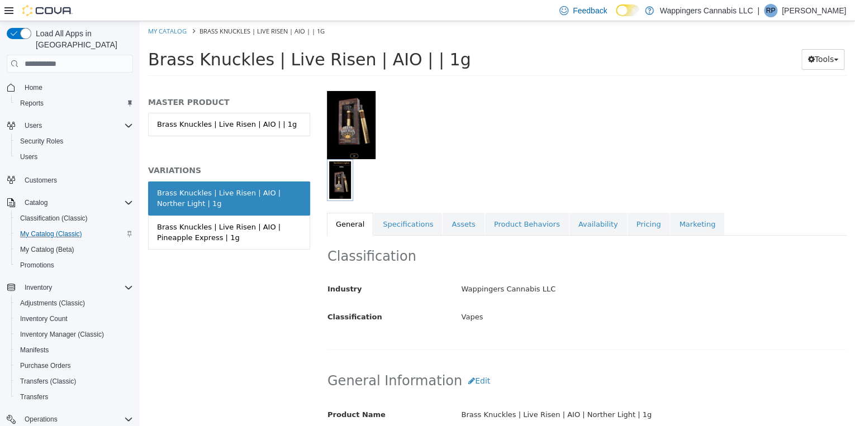
scroll to position [89, 0]
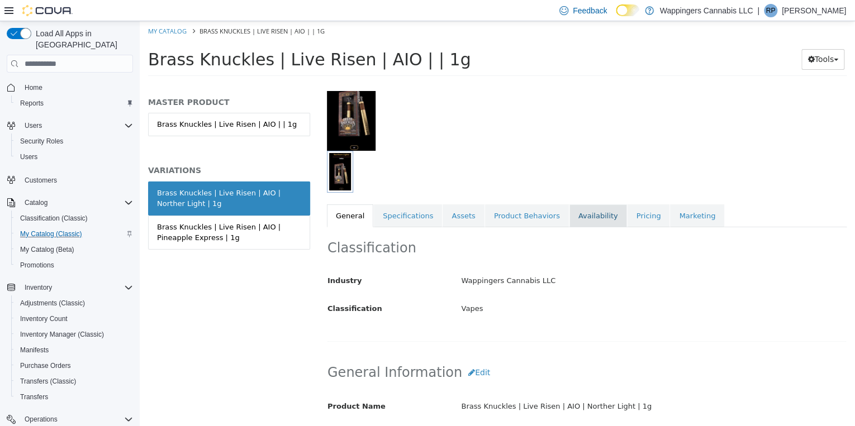
click at [579, 218] on link "Availability" at bounding box center [599, 216] width 58 height 23
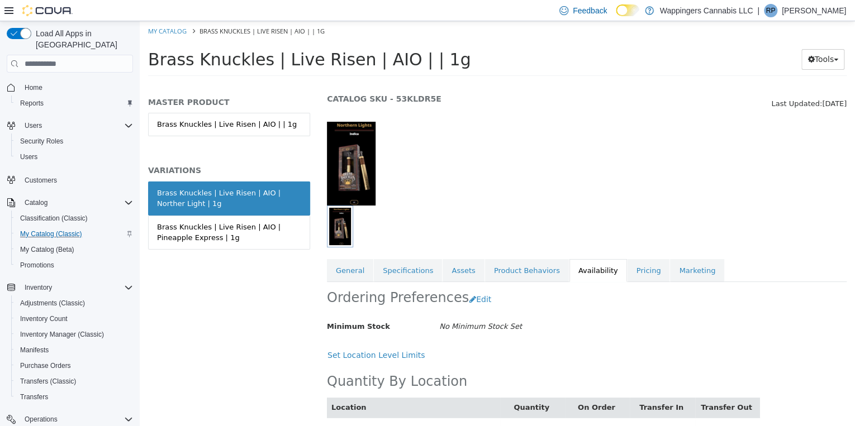
scroll to position [67, 0]
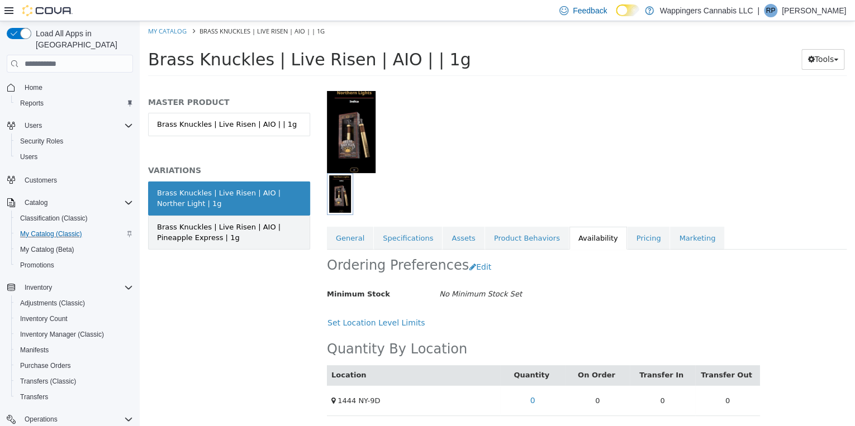
click at [266, 231] on div "Brass Knuckles | Live Risen | AIO | Pineapple Express | 1g" at bounding box center [229, 233] width 144 height 22
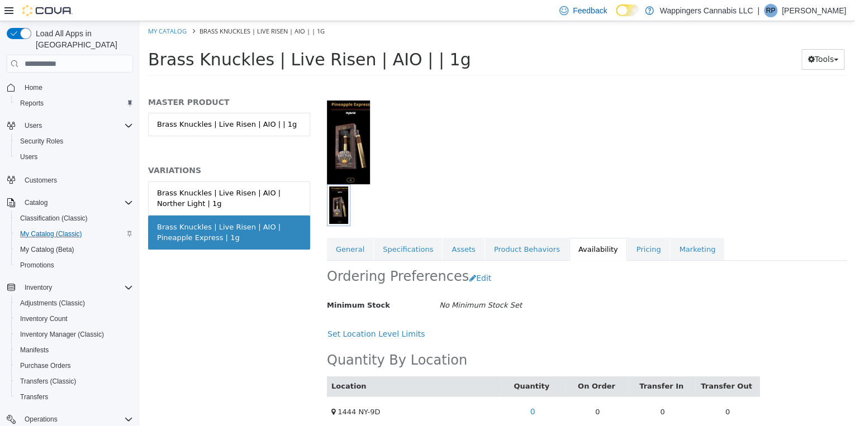
scroll to position [58, 0]
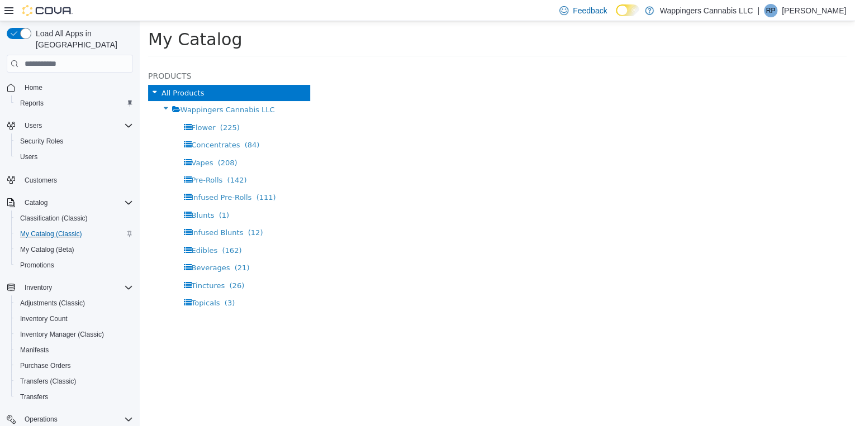
select select "**********"
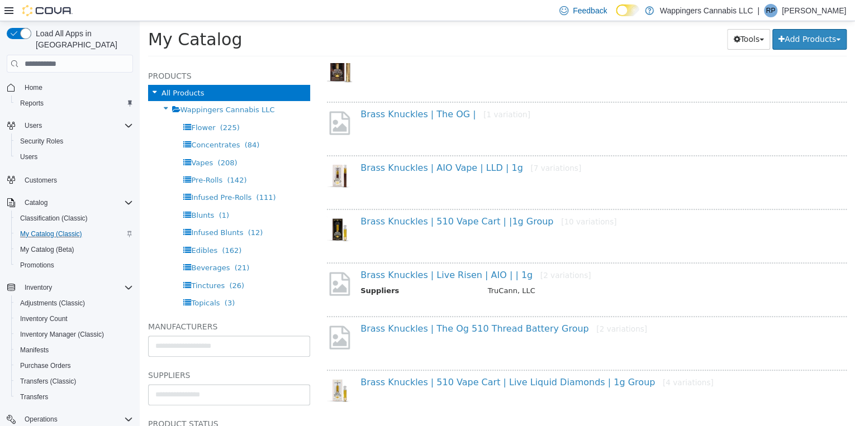
scroll to position [133, 0]
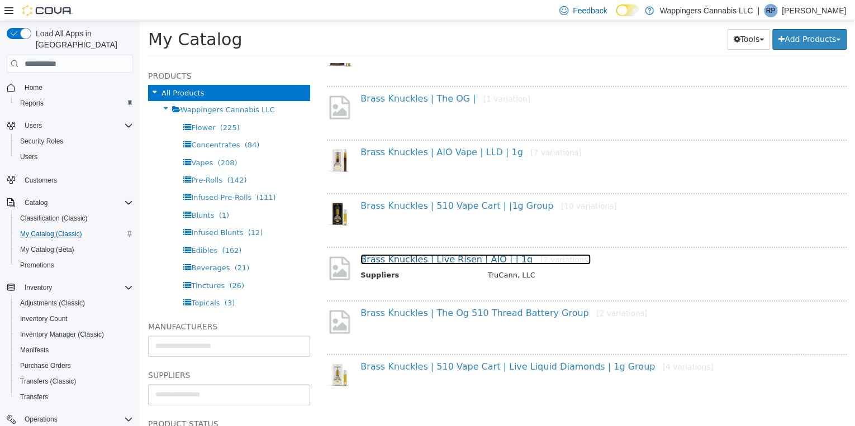
click at [459, 260] on link "Brass Knuckles | Live Risen | AIO | | 1g [2 variations]" at bounding box center [476, 259] width 230 height 11
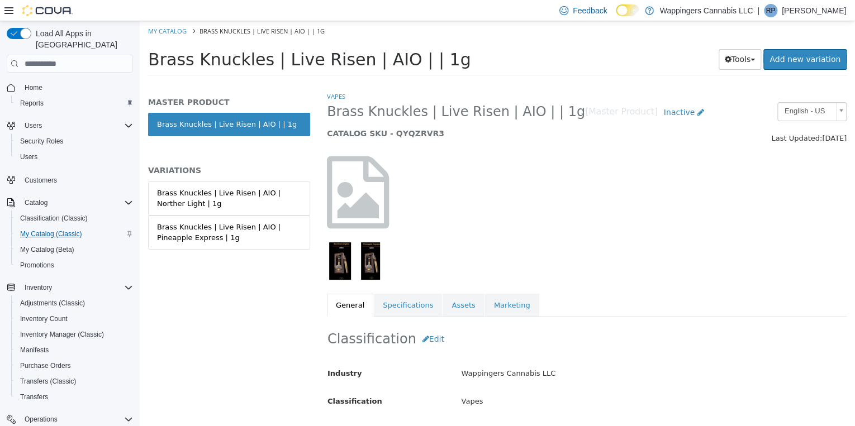
select select "**********"
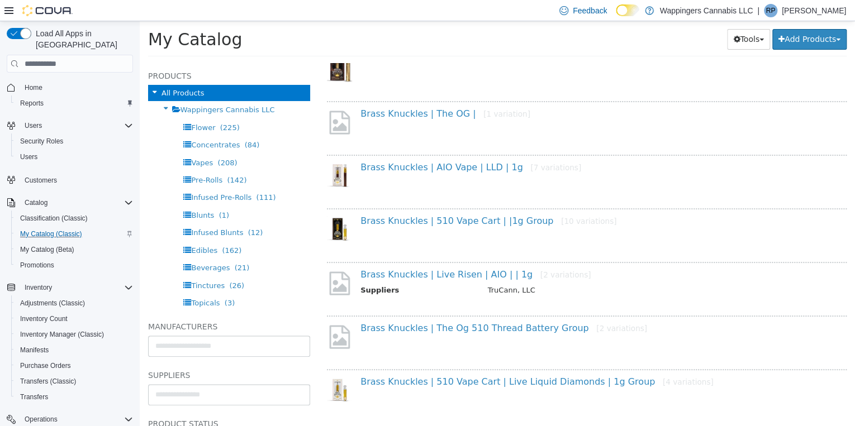
scroll to position [133, 0]
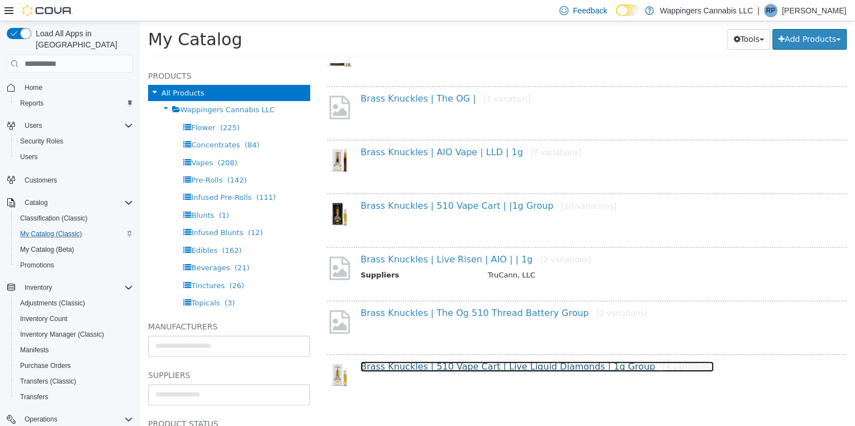
click at [506, 368] on link "Brass Knuckles | 510 Vape Cart | Live Liquid Diamonds | 1g Group [4 variations]" at bounding box center [537, 367] width 353 height 11
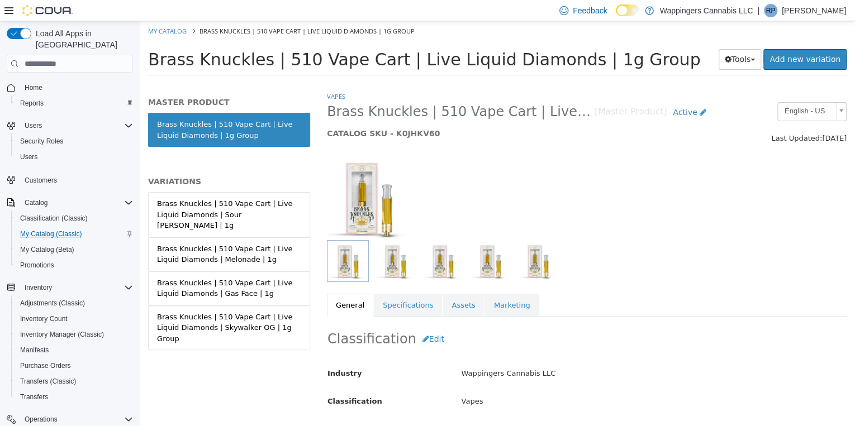
select select "**********"
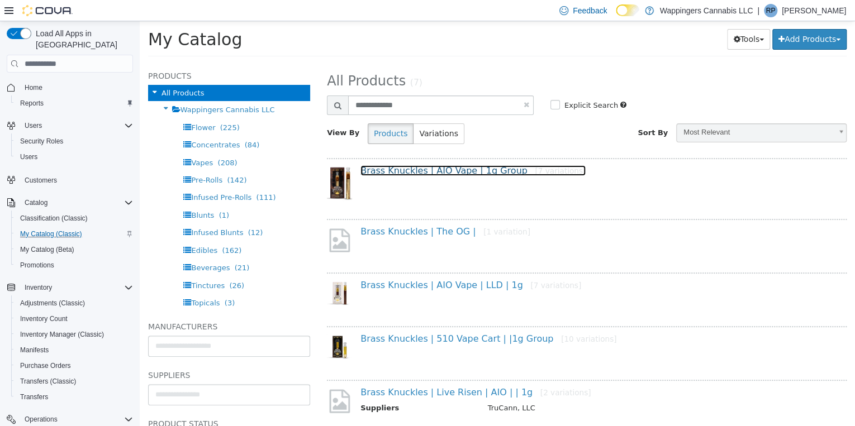
click at [460, 174] on link "Brass Knuckles | AIO Vape | 1g Group [7 variations]" at bounding box center [473, 170] width 225 height 11
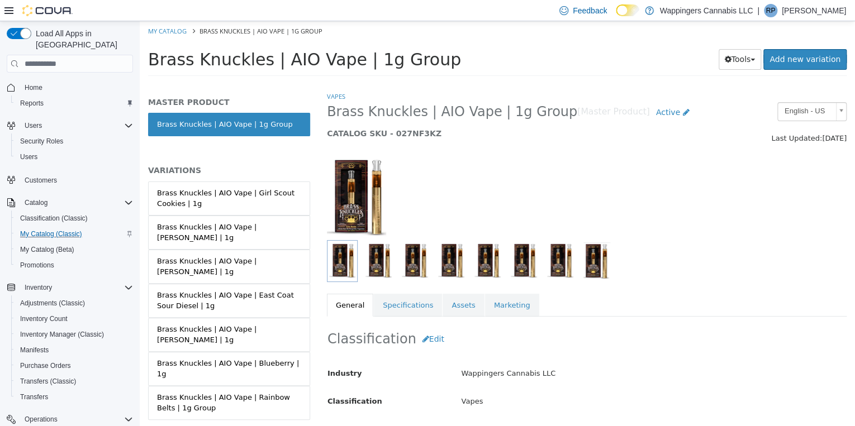
select select "**********"
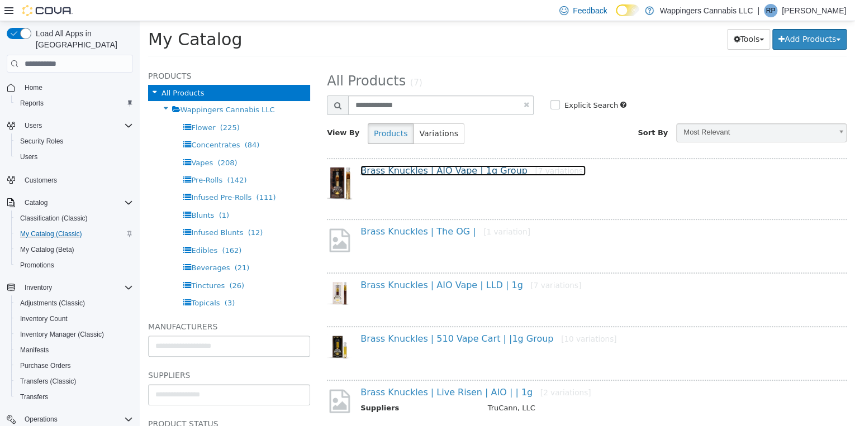
click at [458, 174] on link "Brass Knuckles | AIO Vape | 1g Group [7 variations]" at bounding box center [473, 170] width 225 height 11
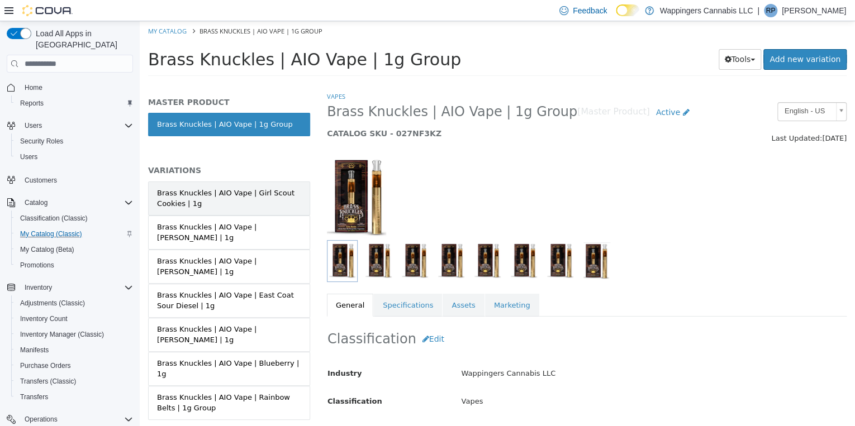
click at [273, 195] on div "Brass Knuckles | AIO Vape | Girl Scout Cookies | 1g" at bounding box center [229, 199] width 144 height 22
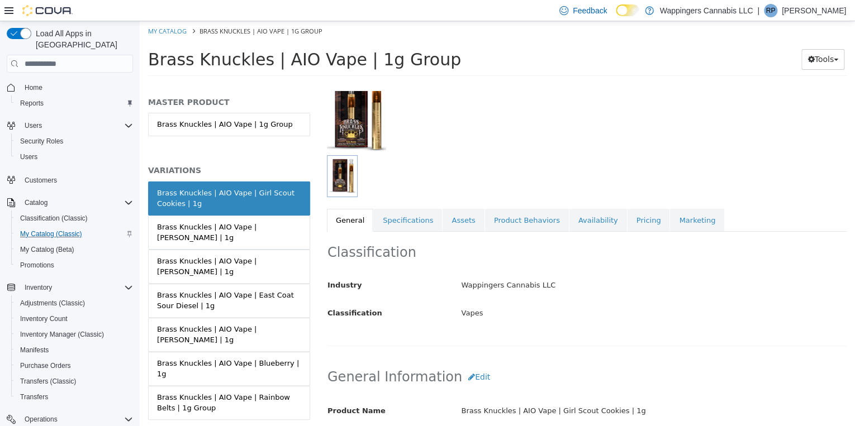
scroll to position [179, 0]
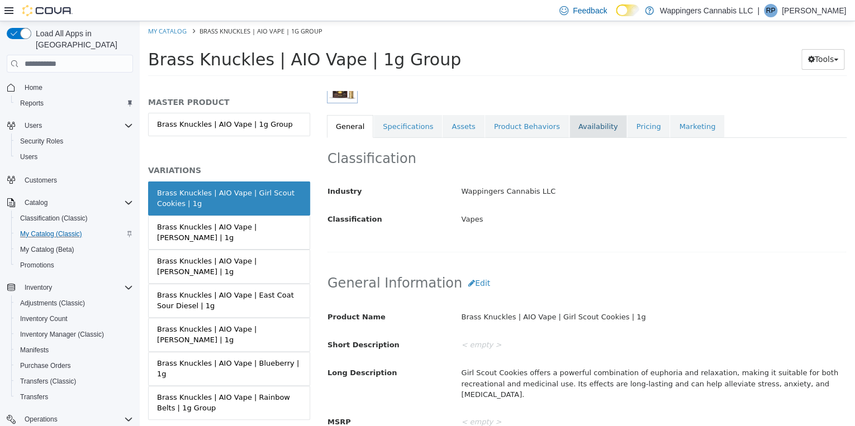
click at [572, 126] on link "Availability" at bounding box center [599, 126] width 58 height 23
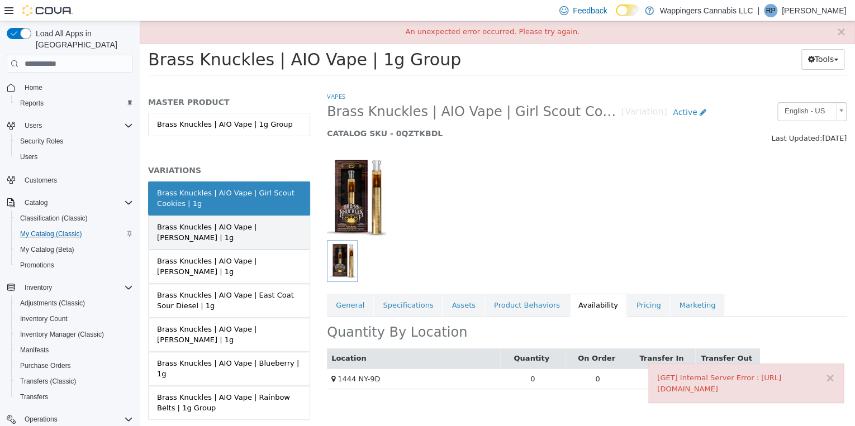
click at [212, 230] on div "Brass Knuckles | AIO Vape | [PERSON_NAME] | 1g" at bounding box center [229, 233] width 144 height 22
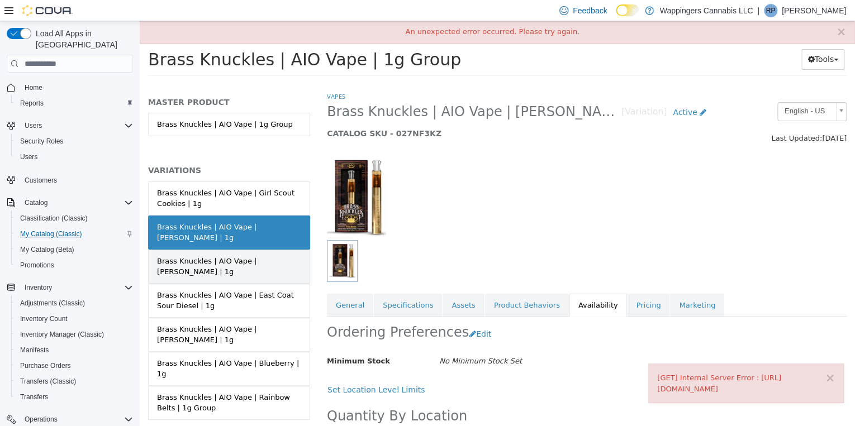
click at [200, 255] on link "Brass Knuckles | AIO Vape | [PERSON_NAME] | 1g" at bounding box center [229, 267] width 162 height 34
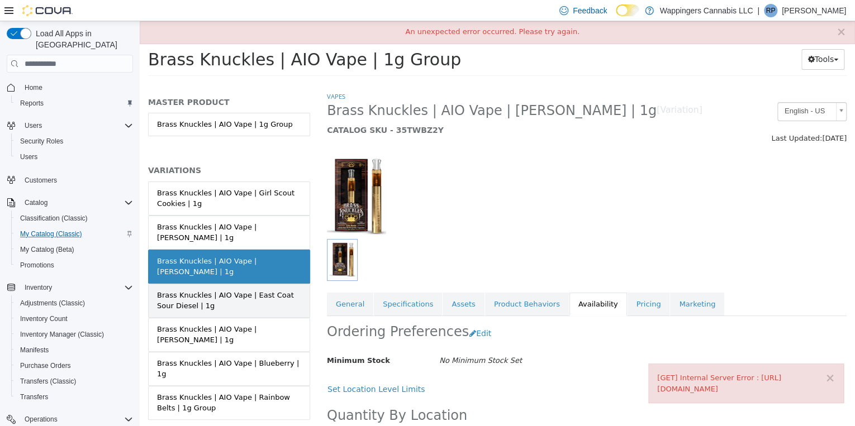
click at [205, 290] on div "Brass Knuckles | AIO Vape | East Coat Sour Diesel | 1g" at bounding box center [229, 301] width 144 height 22
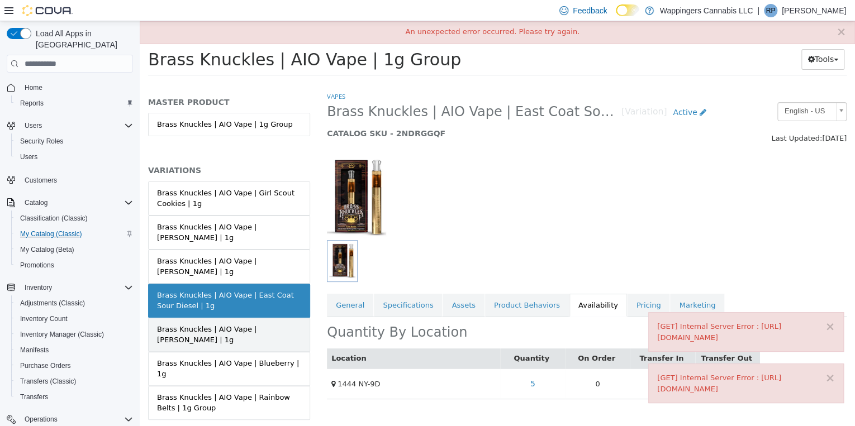
click at [235, 318] on link "Brass Knuckles | AIO Vape | [PERSON_NAME] | 1g" at bounding box center [229, 335] width 162 height 34
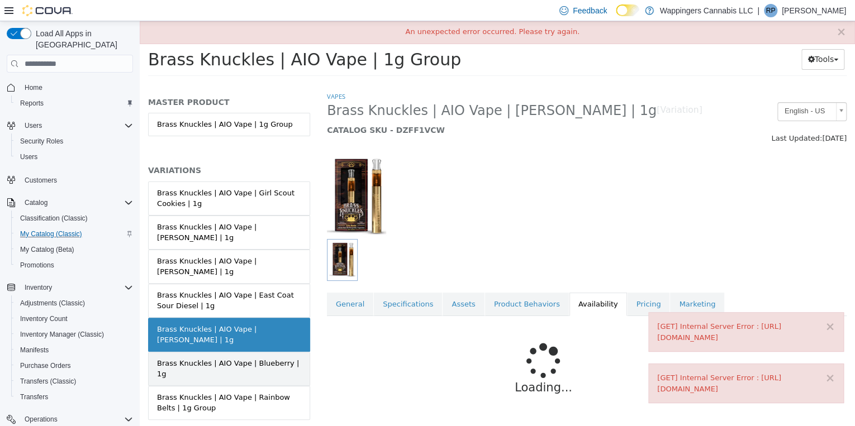
click at [227, 352] on link "Brass Knuckles | AIO Vape | Blueberry | 1g" at bounding box center [229, 369] width 162 height 34
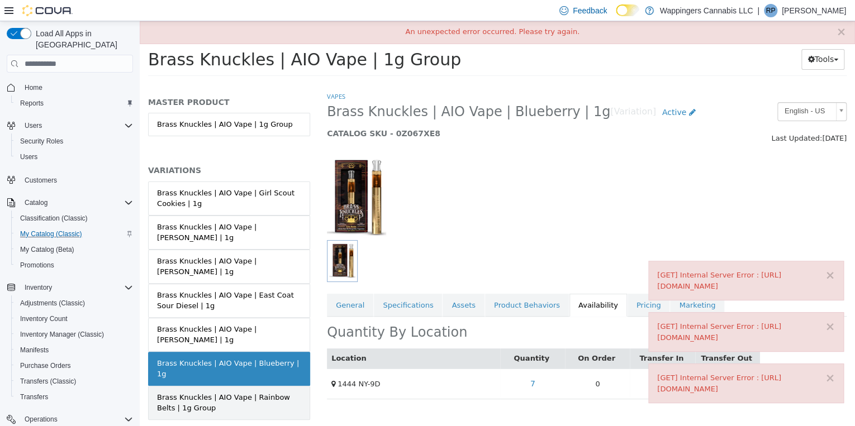
click at [247, 392] on div "Brass Knuckles | AIO Vape | Rainbow Belts | 1g Group" at bounding box center [229, 403] width 144 height 22
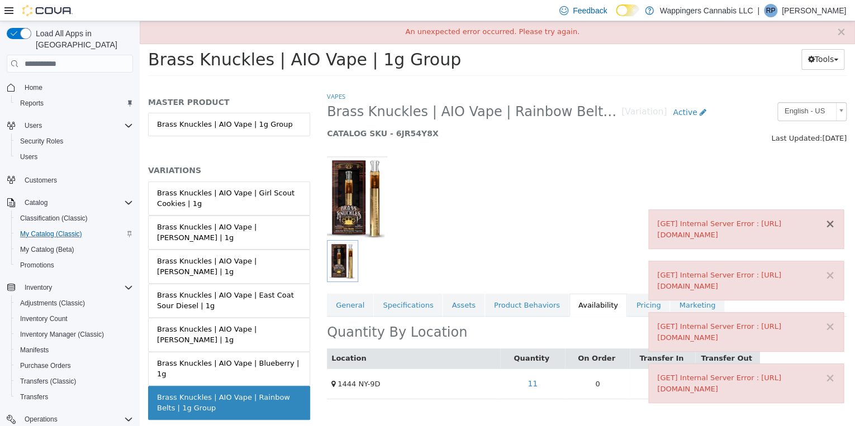
click at [830, 219] on button "×" at bounding box center [830, 225] width 10 height 12
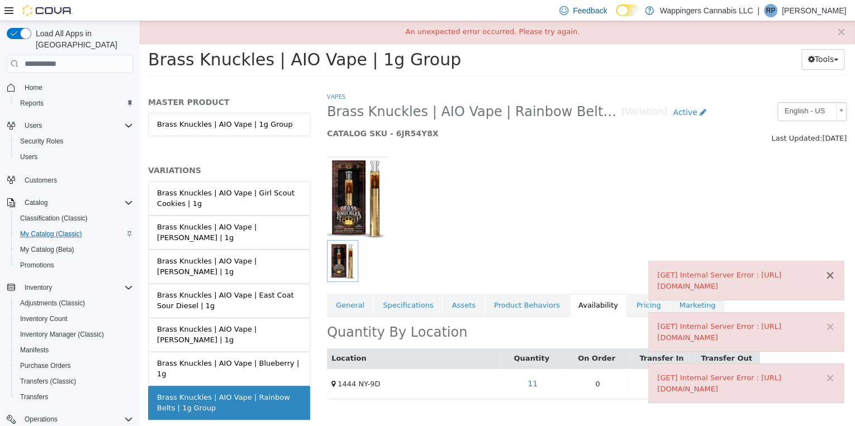
click at [831, 270] on button "×" at bounding box center [830, 276] width 10 height 12
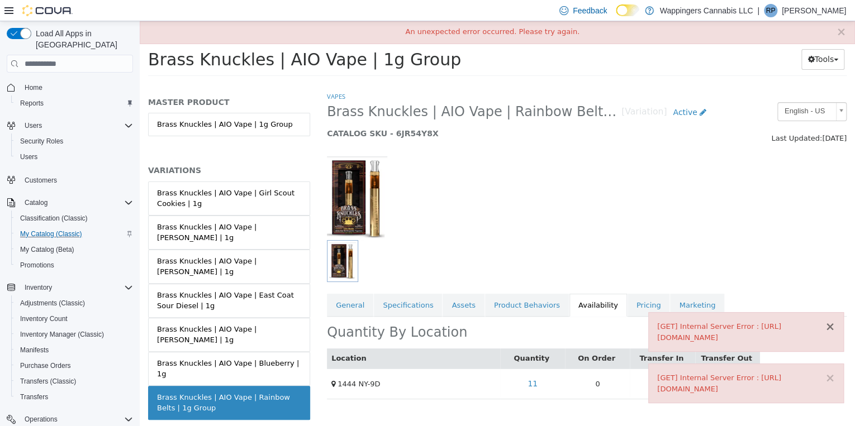
click at [834, 321] on button "×" at bounding box center [830, 327] width 10 height 12
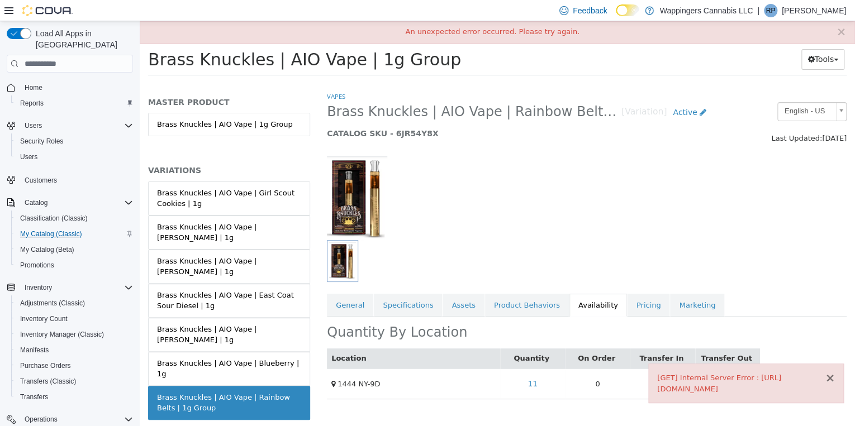
click at [835, 373] on button "×" at bounding box center [830, 379] width 10 height 12
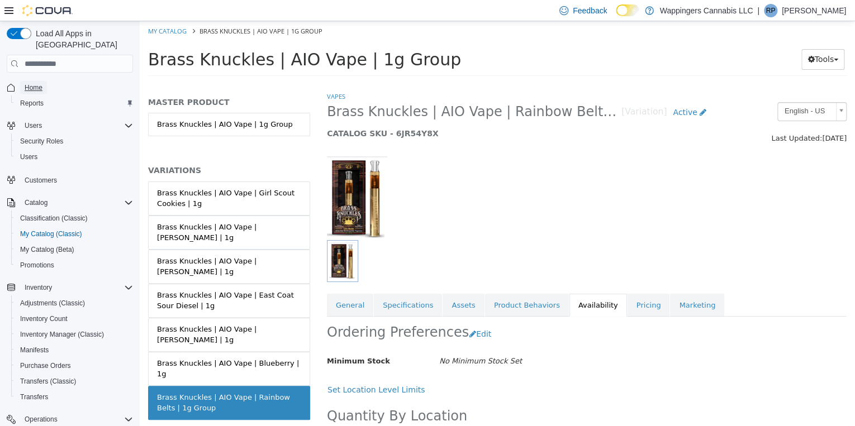
click at [37, 83] on span "Home" at bounding box center [34, 87] width 18 height 9
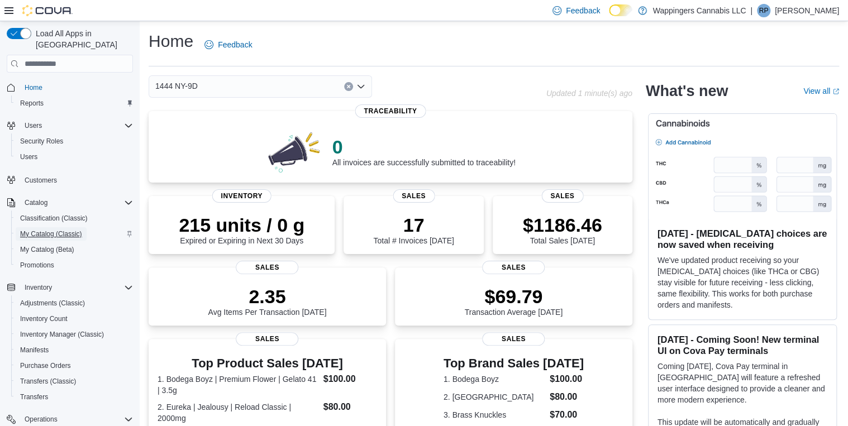
click at [46, 230] on span "My Catalog (Classic)" at bounding box center [51, 234] width 62 height 9
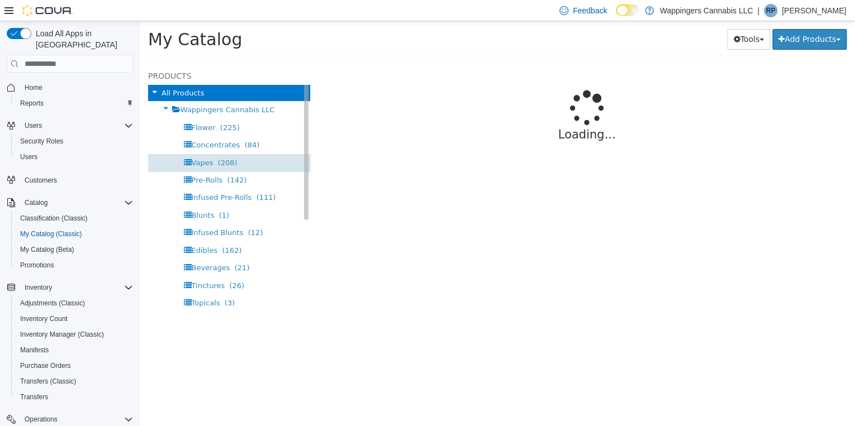
select select "**********"
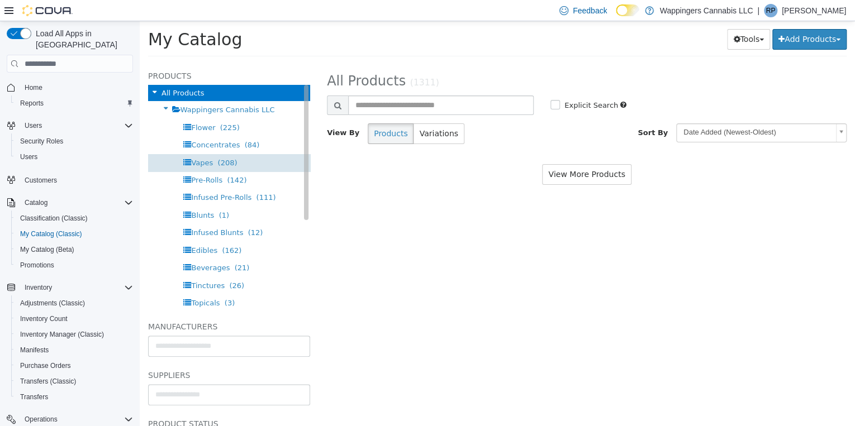
click at [221, 162] on span "(208)" at bounding box center [228, 163] width 20 height 8
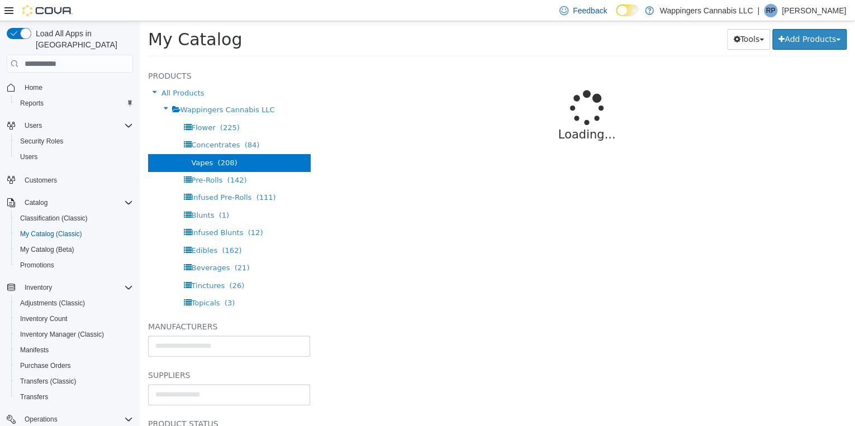
select select "**********"
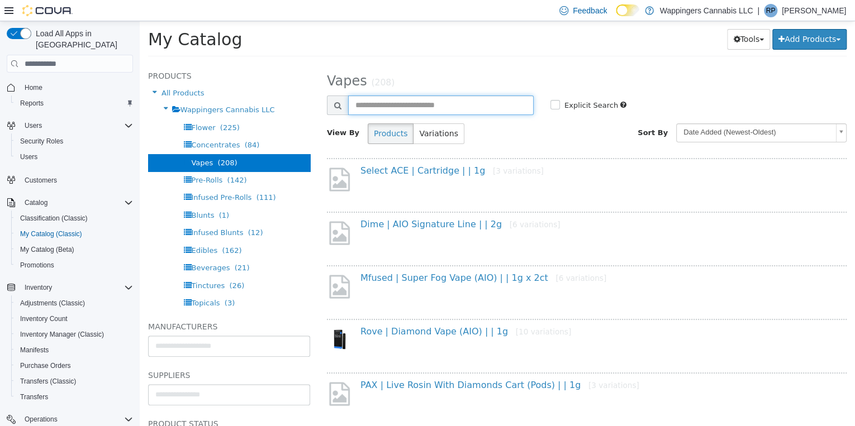
click at [390, 106] on input "text" at bounding box center [441, 106] width 186 height 20
type input "**********"
select select "**********"
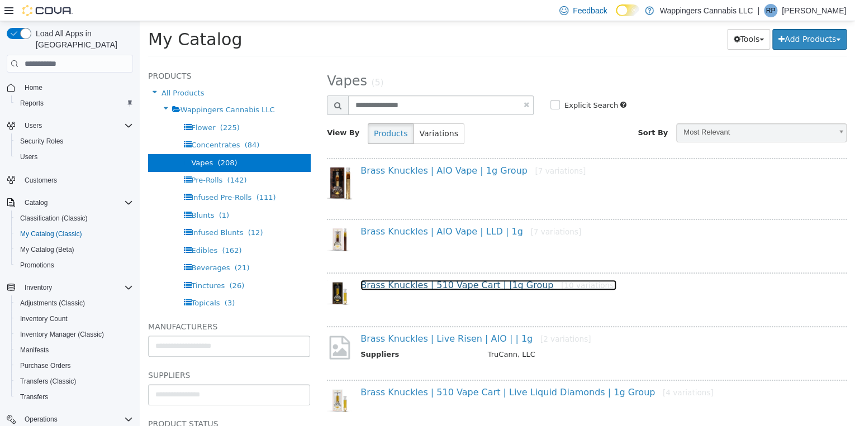
click at [445, 287] on link "Brass Knuckles | 510 Vape Cart | |1g Group [10 variations]" at bounding box center [489, 285] width 256 height 11
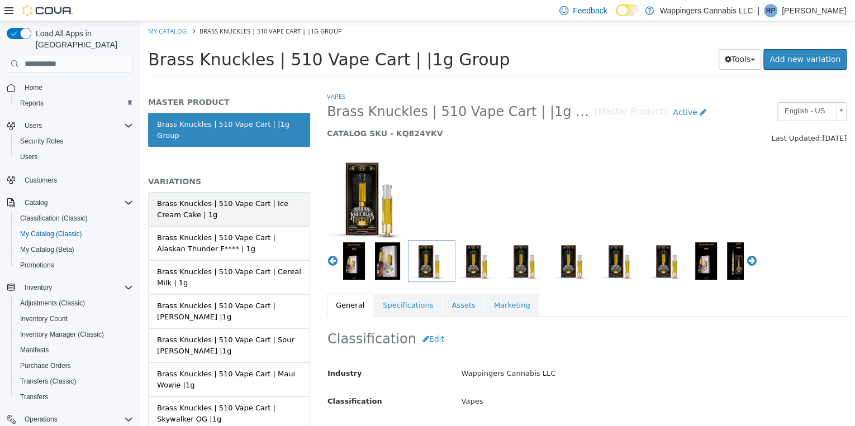
click at [239, 207] on div "Brass Knuckles | 510 Vape Cart | Ice Cream Cake | 1g" at bounding box center [229, 209] width 144 height 22
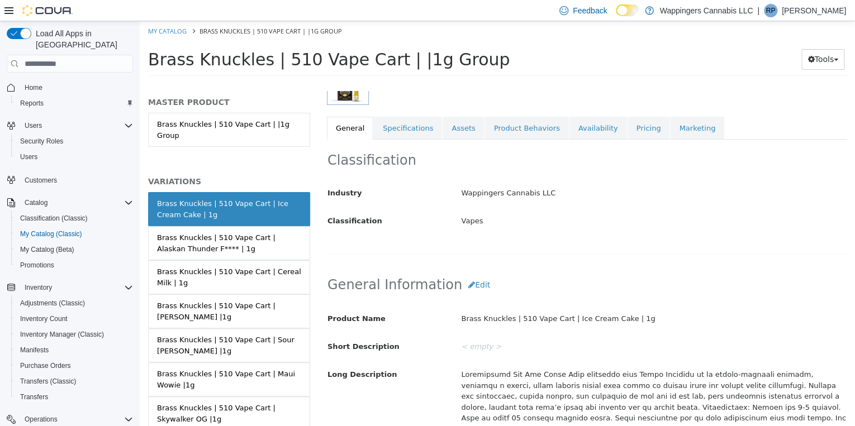
scroll to position [179, 0]
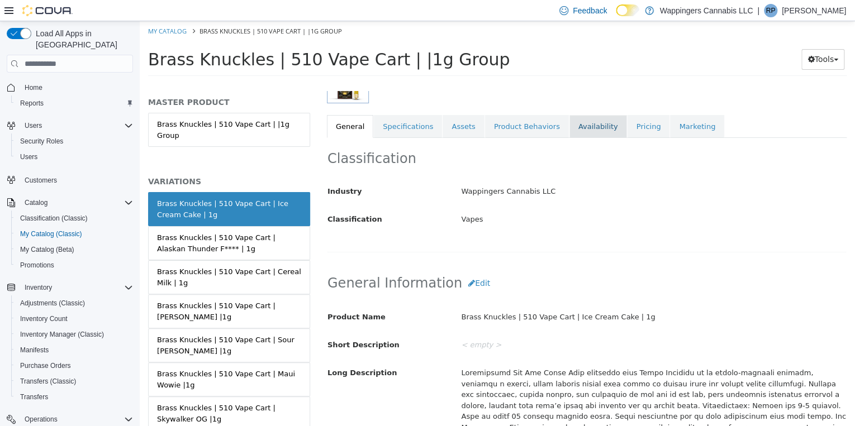
click at [571, 126] on link "Availability" at bounding box center [599, 126] width 58 height 23
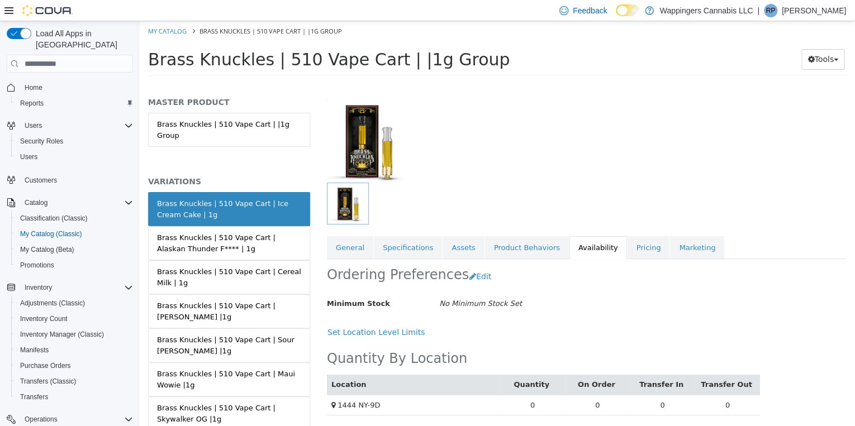
scroll to position [58, 0]
click at [179, 234] on div "Brass Knuckles | 510 Vape Cart | Alaskan Thunder F**** | 1g" at bounding box center [229, 244] width 144 height 22
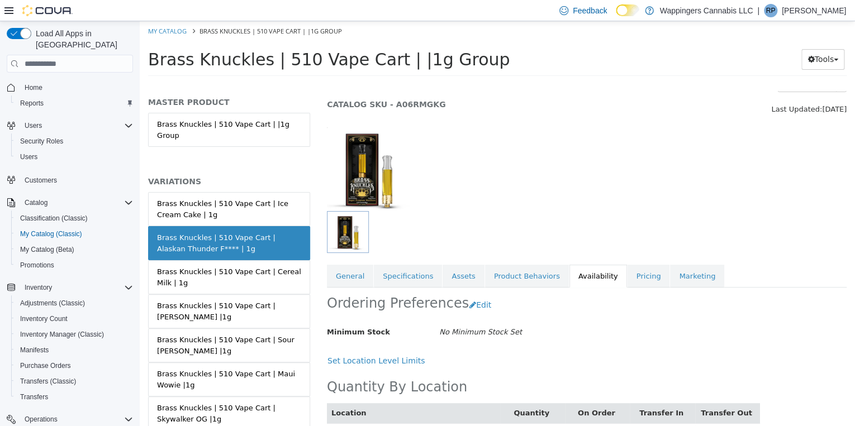
scroll to position [67, 0]
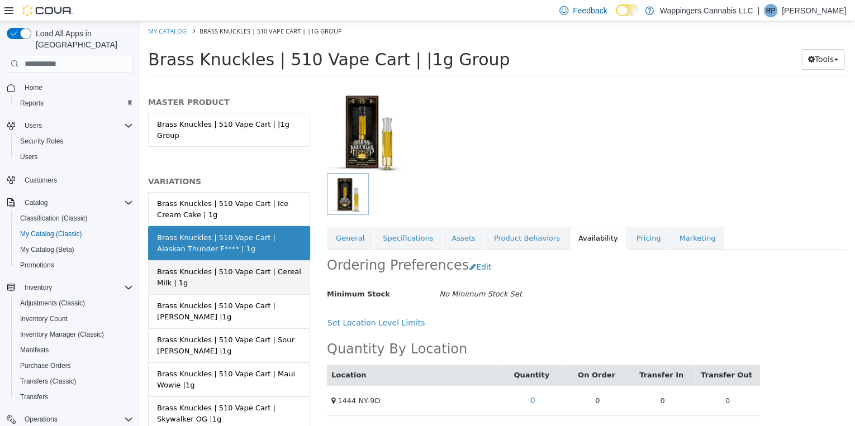
click at [245, 267] on div "Brass Knuckles | 510 Vape Cart | Cereal Milk | 1g" at bounding box center [229, 278] width 144 height 22
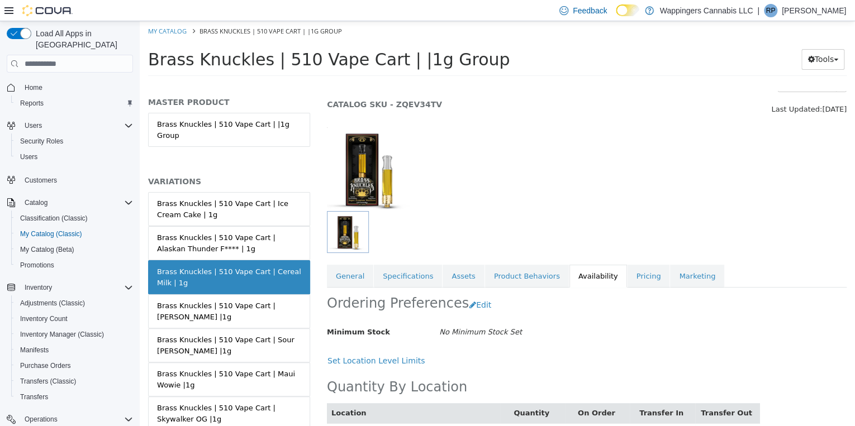
scroll to position [58, 0]
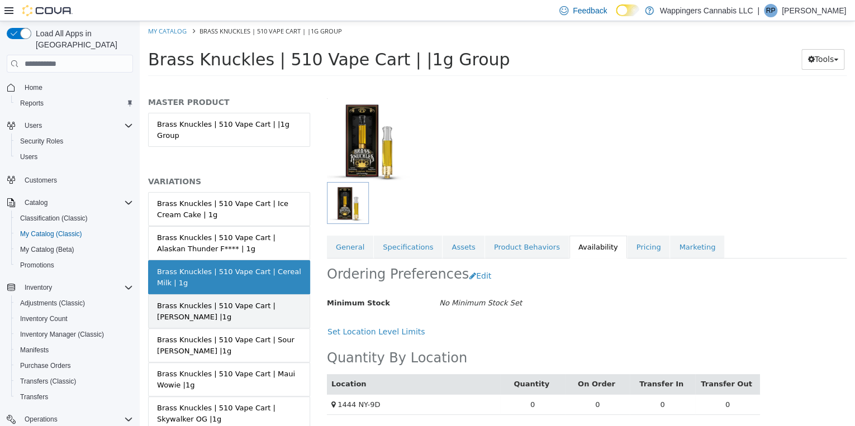
click at [178, 301] on div "Brass Knuckles | 510 Vape Cart | [PERSON_NAME] |1g" at bounding box center [229, 312] width 144 height 22
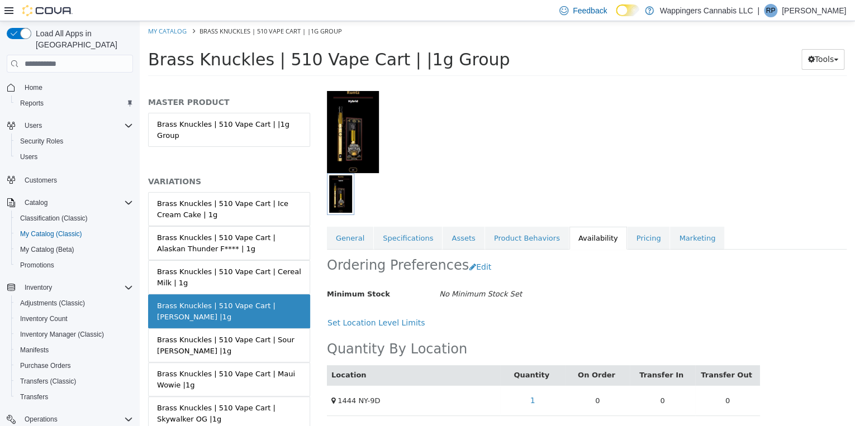
scroll to position [67, 0]
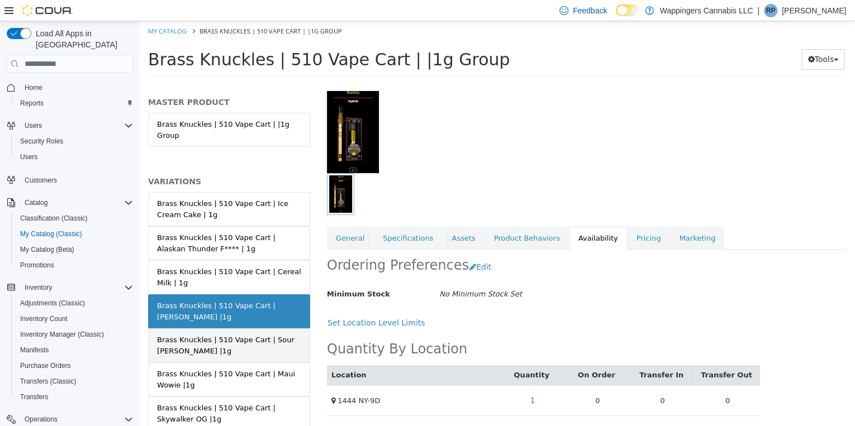
click at [244, 335] on div "Brass Knuckles | 510 Vape Cart | Sour [PERSON_NAME] |1g" at bounding box center [229, 346] width 144 height 22
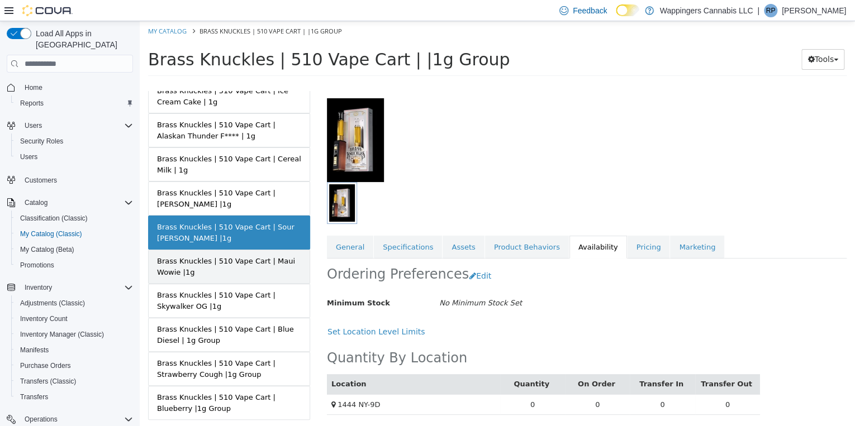
scroll to position [121, 0]
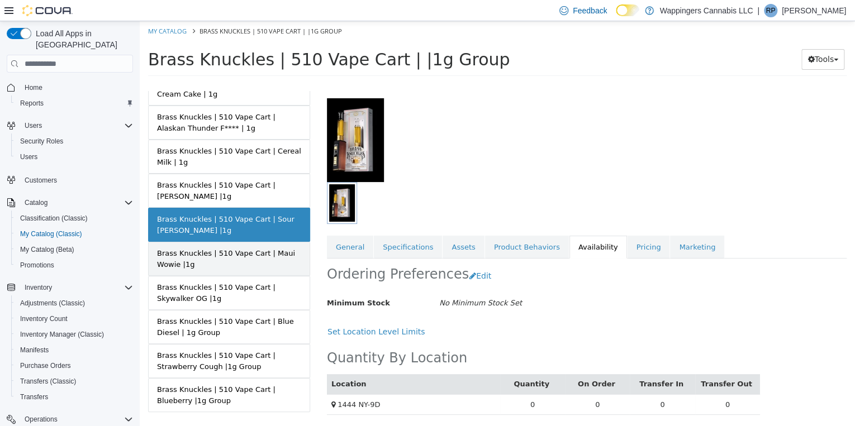
click at [245, 248] on div "Brass Knuckles | 510 Vape Cart | Maui Wowie |1g" at bounding box center [229, 259] width 144 height 22
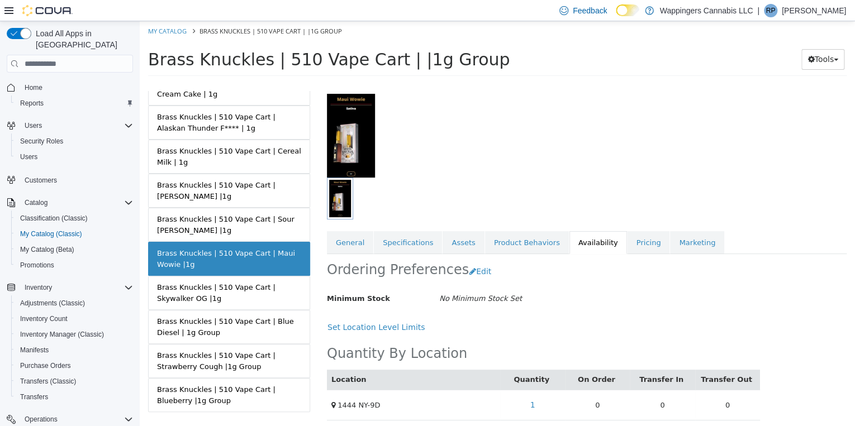
scroll to position [67, 0]
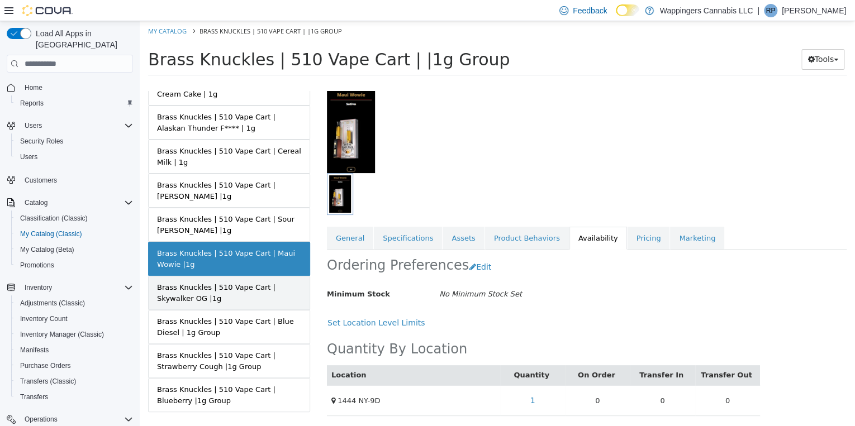
click at [273, 282] on div "Brass Knuckles | 510 Vape Cart | Skywalker OG |1g" at bounding box center [229, 293] width 144 height 22
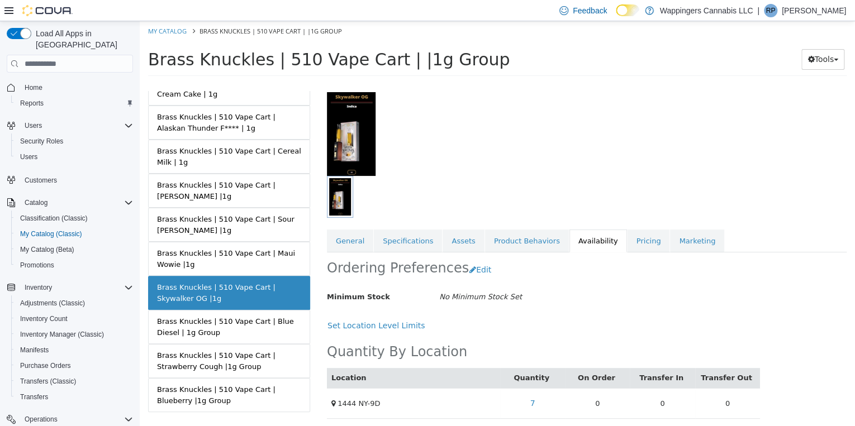
scroll to position [67, 0]
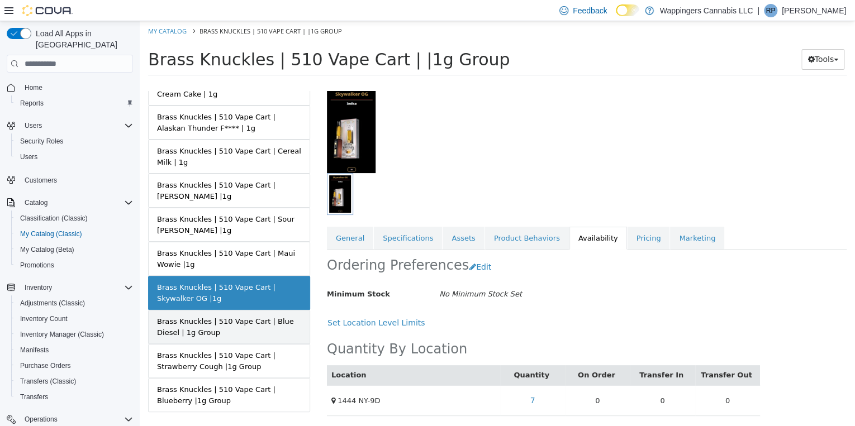
click at [248, 316] on div "Brass Knuckles | 510 Vape Cart | Blue Diesel | 1g Group" at bounding box center [229, 327] width 144 height 22
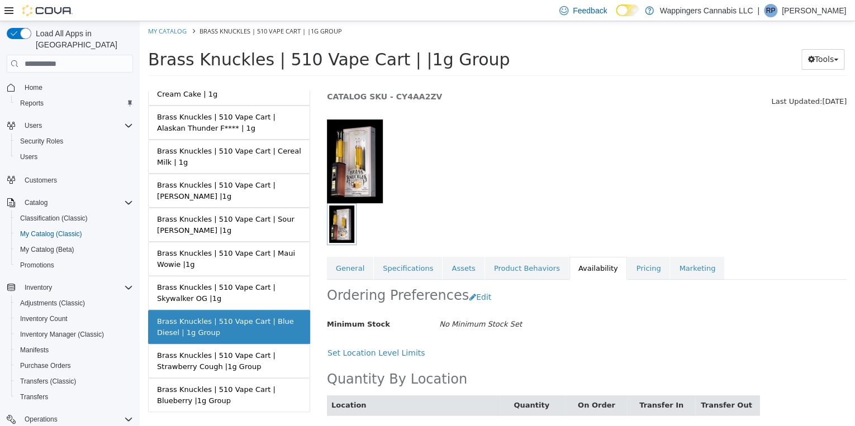
scroll to position [67, 0]
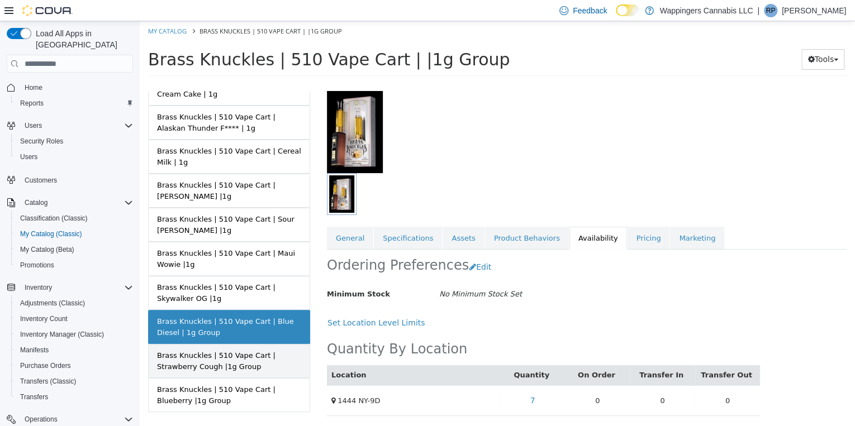
click at [245, 350] on div "Brass Knuckles | 510 Vape Cart | Strawberry Cough |1g Group" at bounding box center [229, 361] width 144 height 22
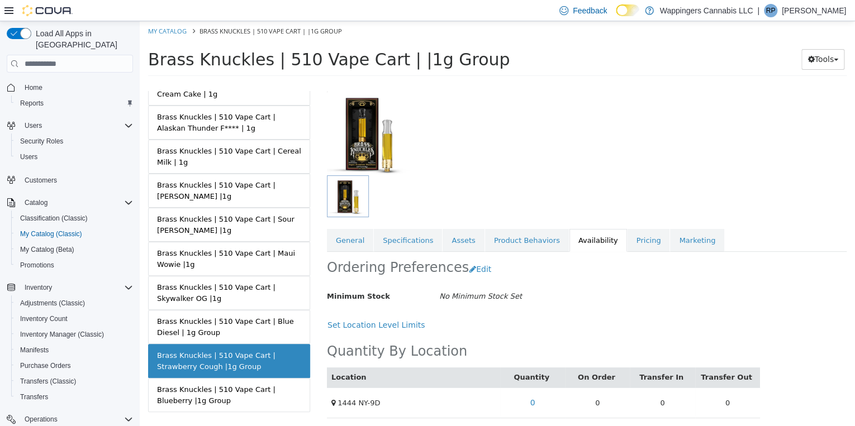
scroll to position [67, 0]
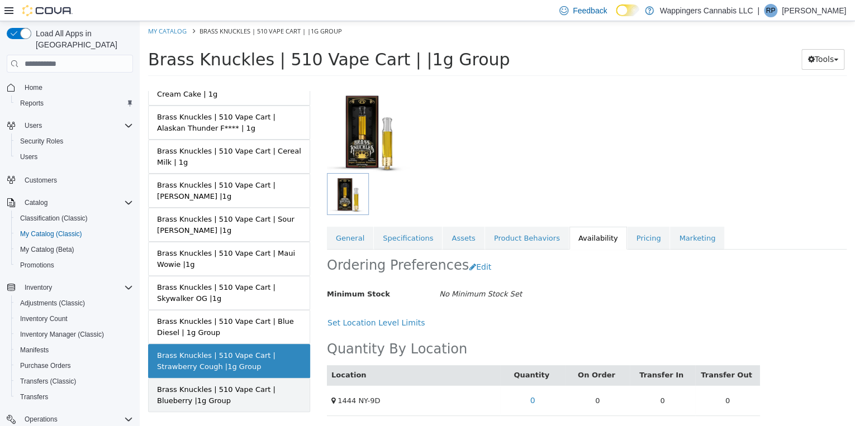
click at [254, 385] on div "Brass Knuckles | 510 Vape Cart | Blueberry |1g Group" at bounding box center [229, 396] width 144 height 22
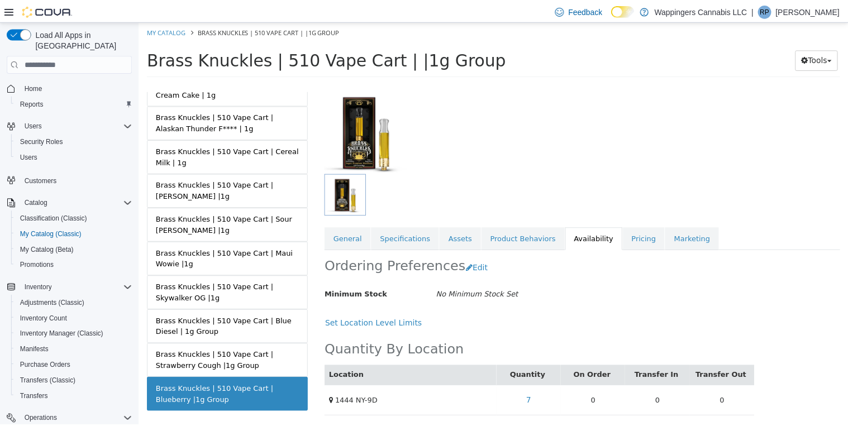
scroll to position [67, 0]
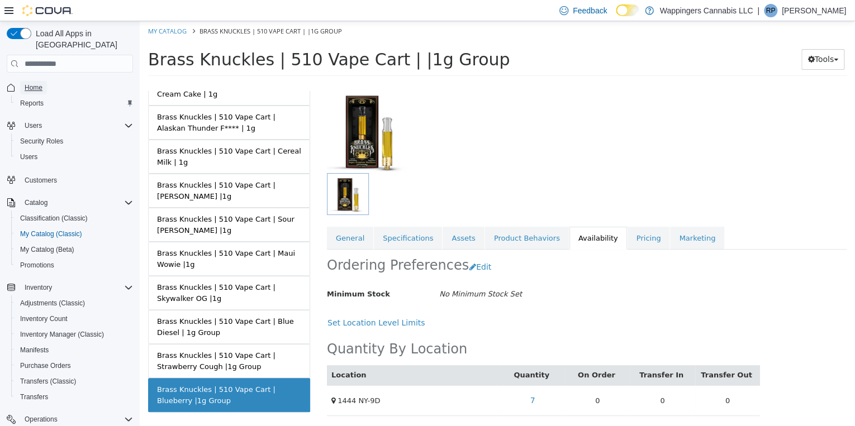
click at [40, 83] on span "Home" at bounding box center [34, 87] width 18 height 9
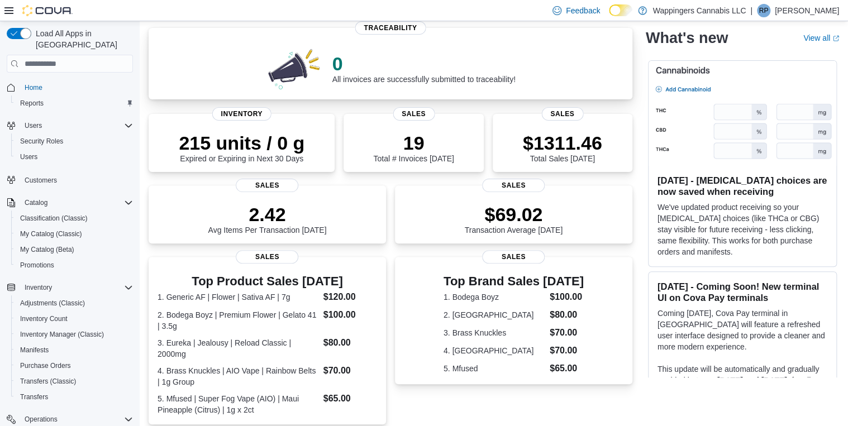
scroll to position [134, 0]
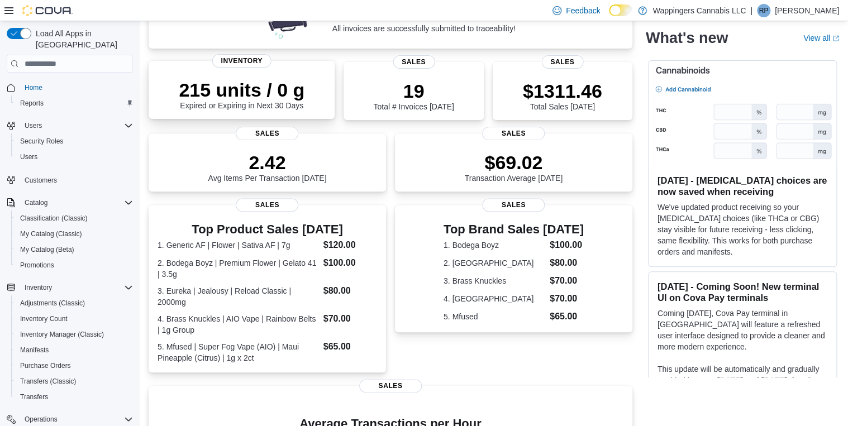
click at [262, 105] on div "215 units / 0 g Expired or Expiring in Next 30 Days" at bounding box center [242, 94] width 126 height 31
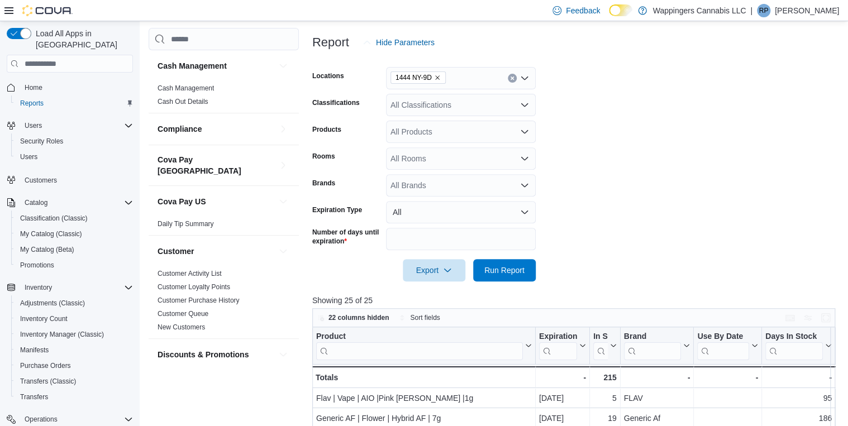
scroll to position [139, 0]
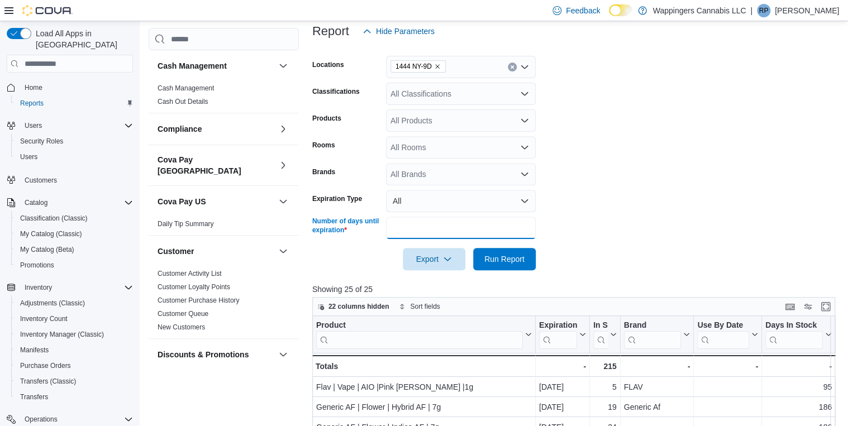
click at [409, 227] on input "**" at bounding box center [461, 228] width 150 height 22
type input "*"
type input "**"
click at [473, 248] on button "Run Report" at bounding box center [504, 259] width 63 height 22
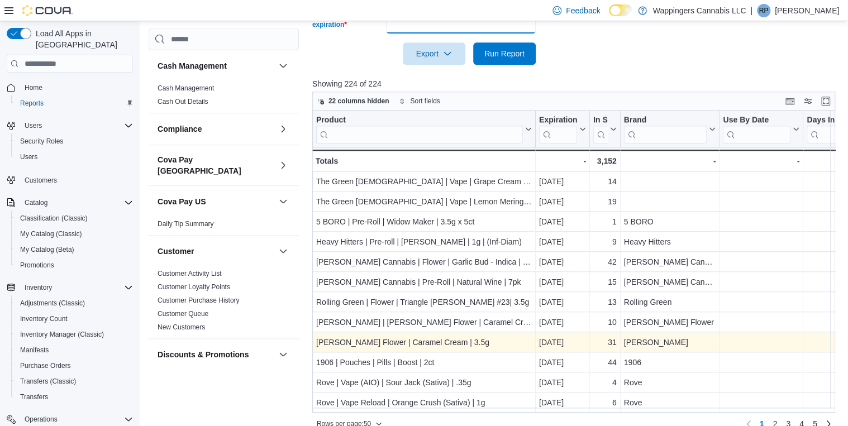
scroll to position [359, 0]
